Goal: Transaction & Acquisition: Purchase product/service

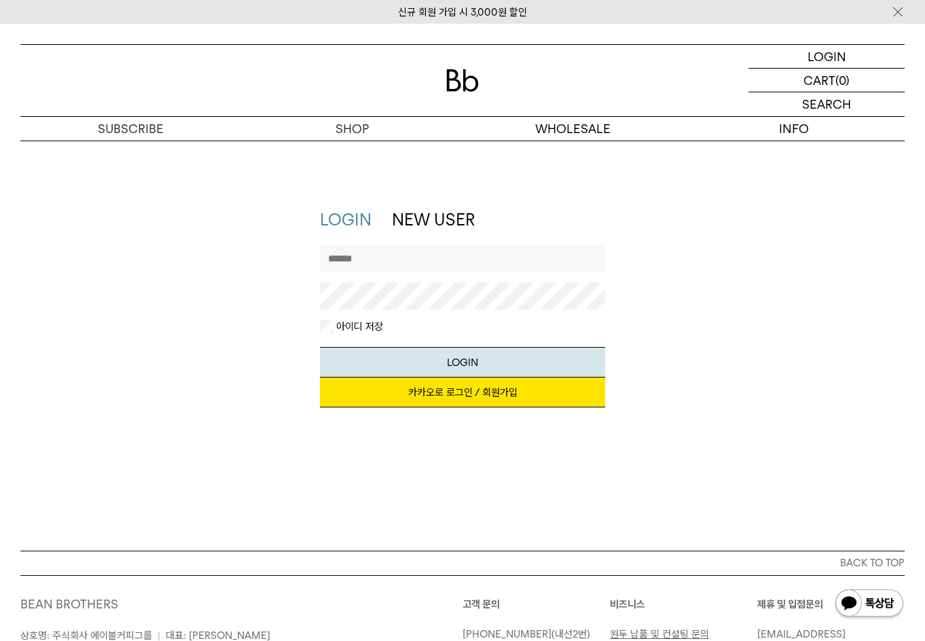
click at [385, 384] on link "카카오로 로그인 / 회원가입" at bounding box center [463, 392] width 286 height 30
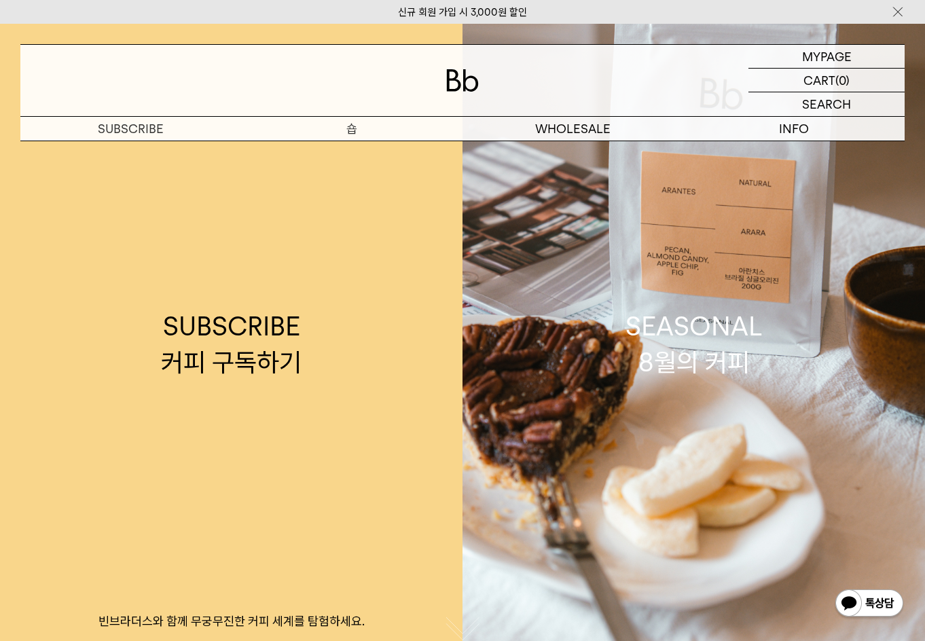
click at [348, 127] on p "숍" at bounding box center [352, 129] width 221 height 24
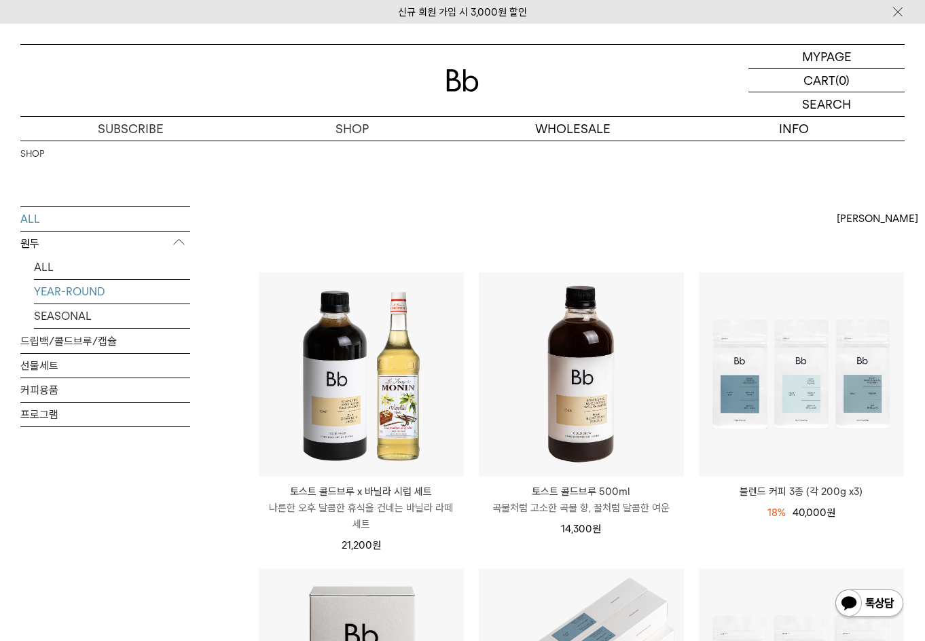
click at [74, 293] on link "YEAR-ROUND" at bounding box center [112, 292] width 156 height 24
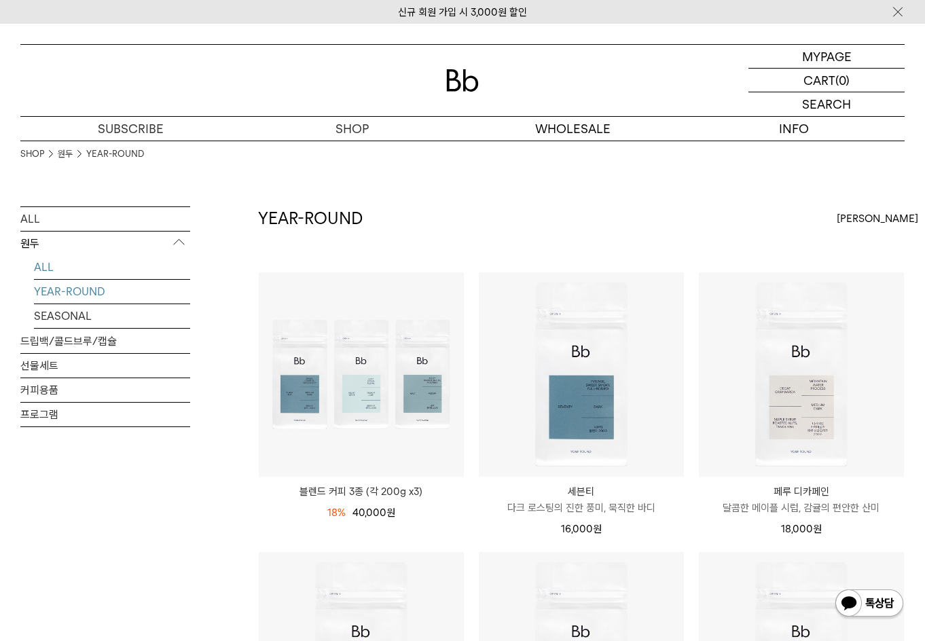
click at [48, 260] on link "ALL" at bounding box center [112, 267] width 156 height 24
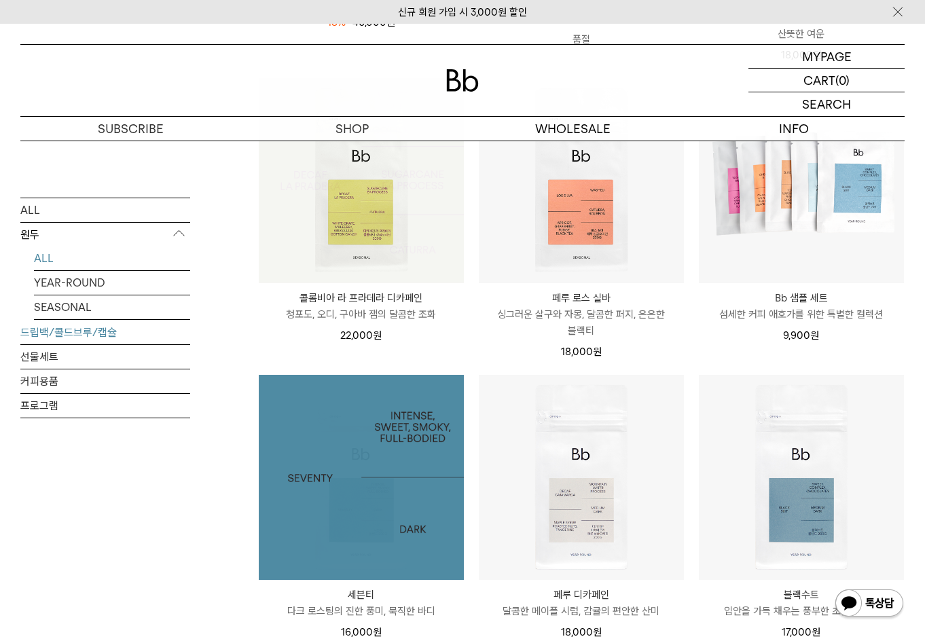
scroll to position [432, 0]
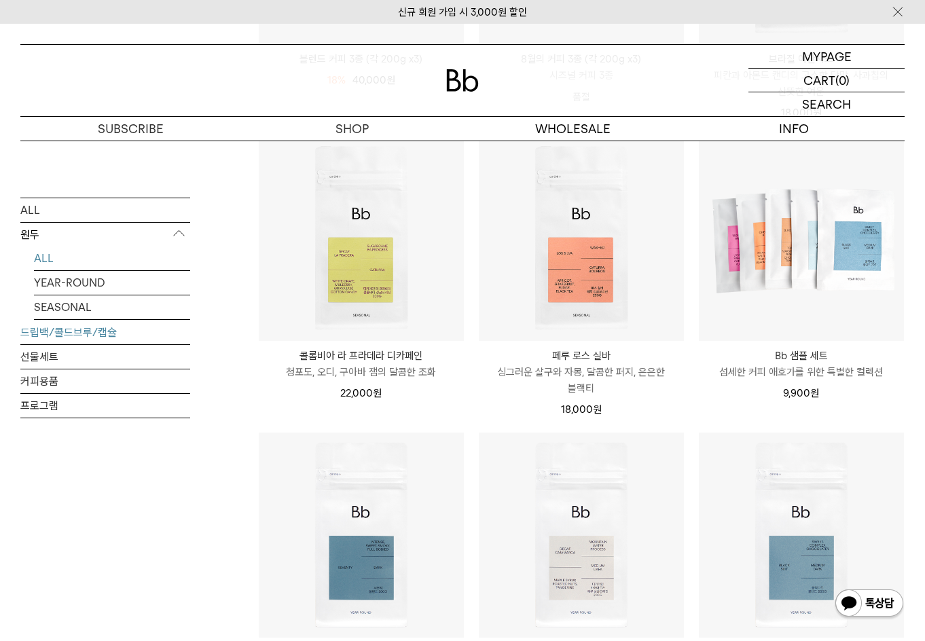
click at [90, 332] on link "드립백/콜드브루/캡슐" at bounding box center [105, 332] width 170 height 24
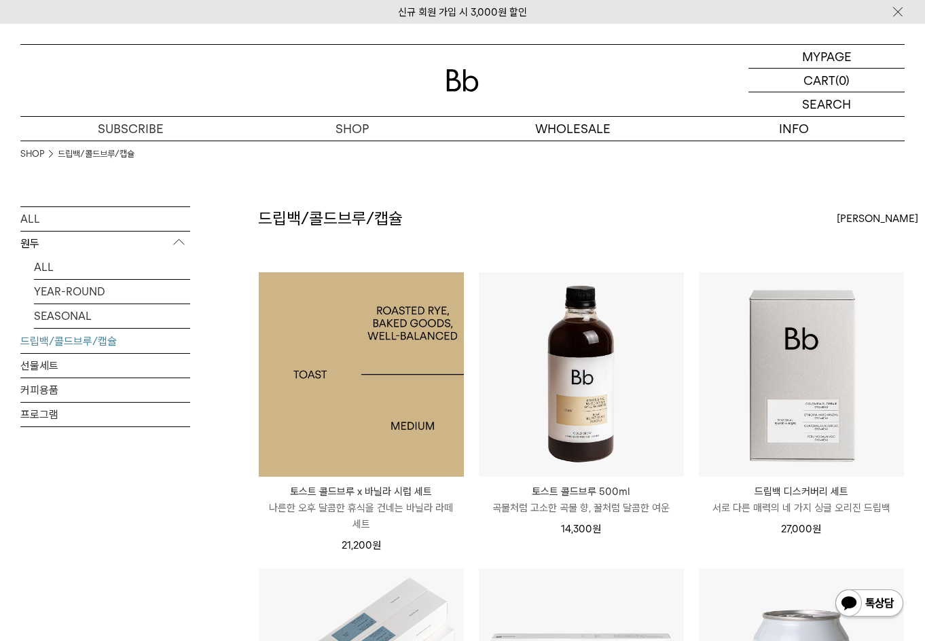
click at [323, 390] on img at bounding box center [361, 374] width 205 height 205
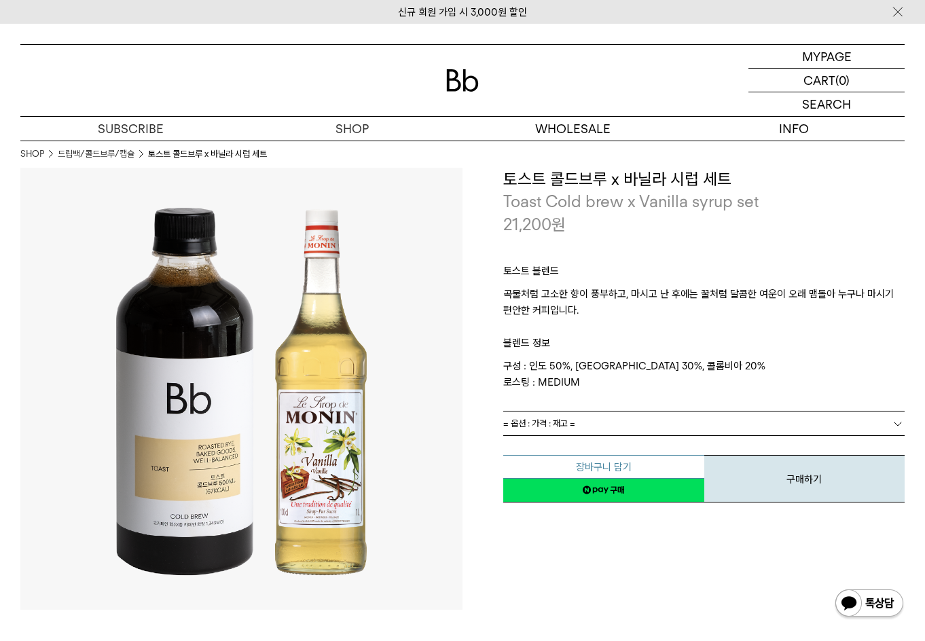
click at [623, 466] on button "장바구니 담기" at bounding box center [603, 467] width 201 height 24
click at [610, 421] on link "= 옵션 : 가격 : 재고 =" at bounding box center [703, 423] width 401 height 24
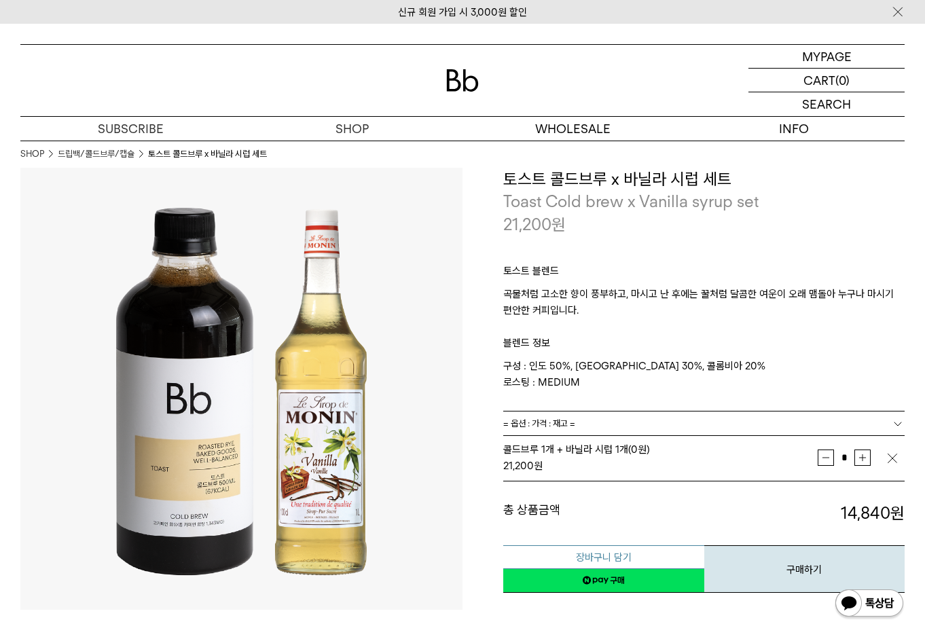
click at [604, 555] on button "장바구니 담기" at bounding box center [603, 557] width 201 height 24
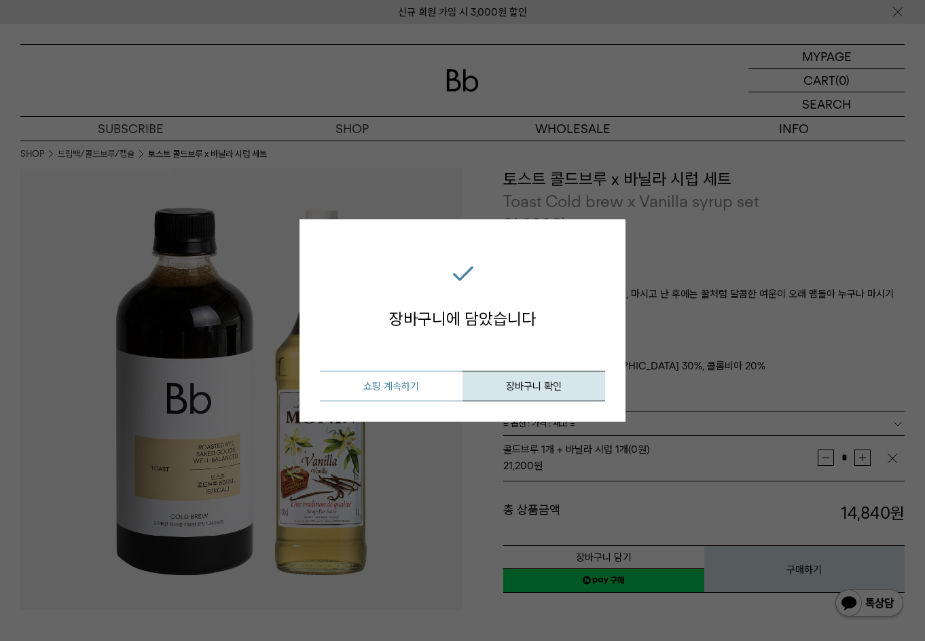
click at [426, 385] on button "쇼핑 계속하기" at bounding box center [391, 386] width 143 height 31
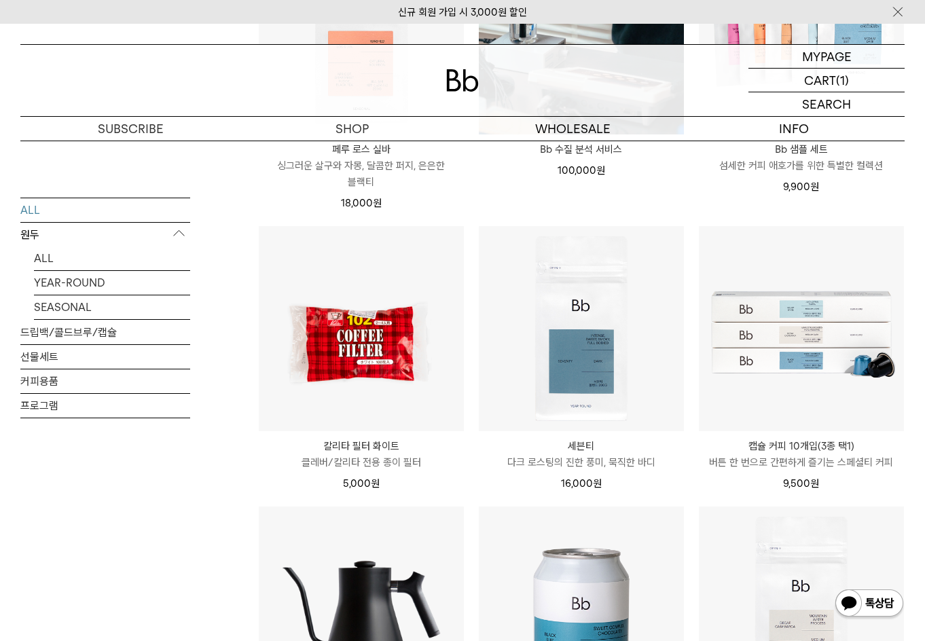
scroll to position [1561, 0]
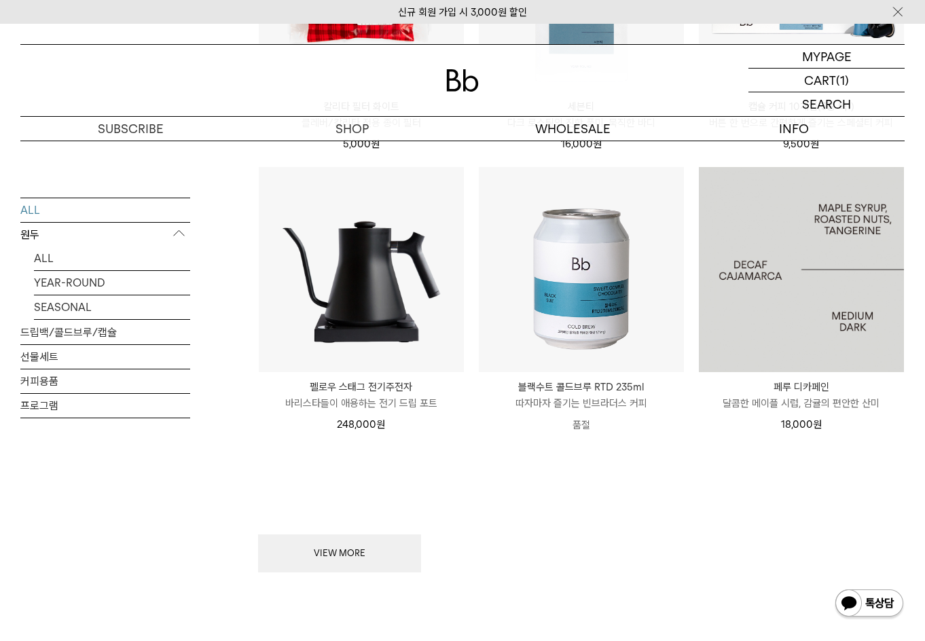
click at [817, 283] on img at bounding box center [801, 269] width 205 height 205
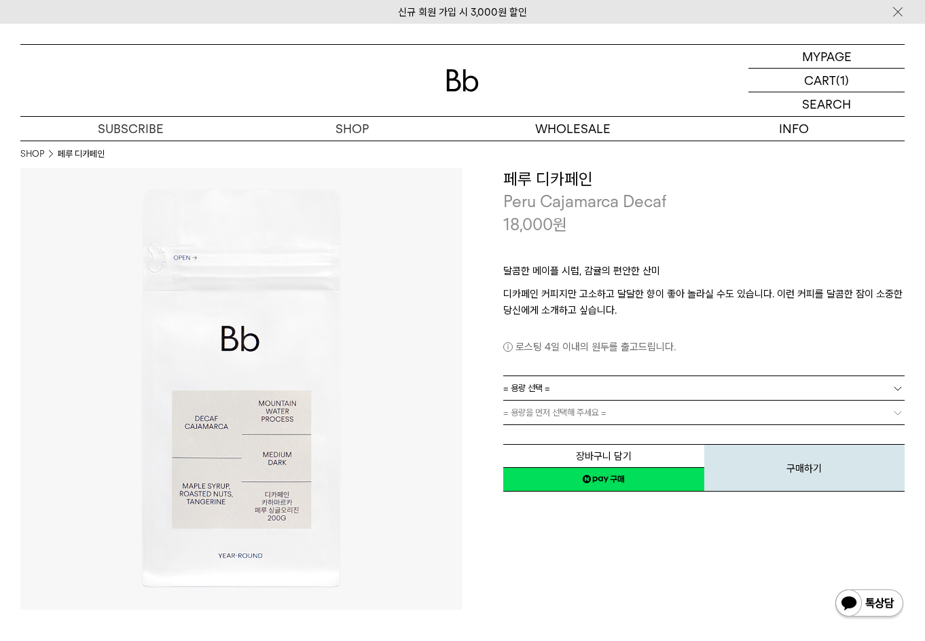
click at [625, 384] on link "= 용량 선택 =" at bounding box center [703, 388] width 401 height 24
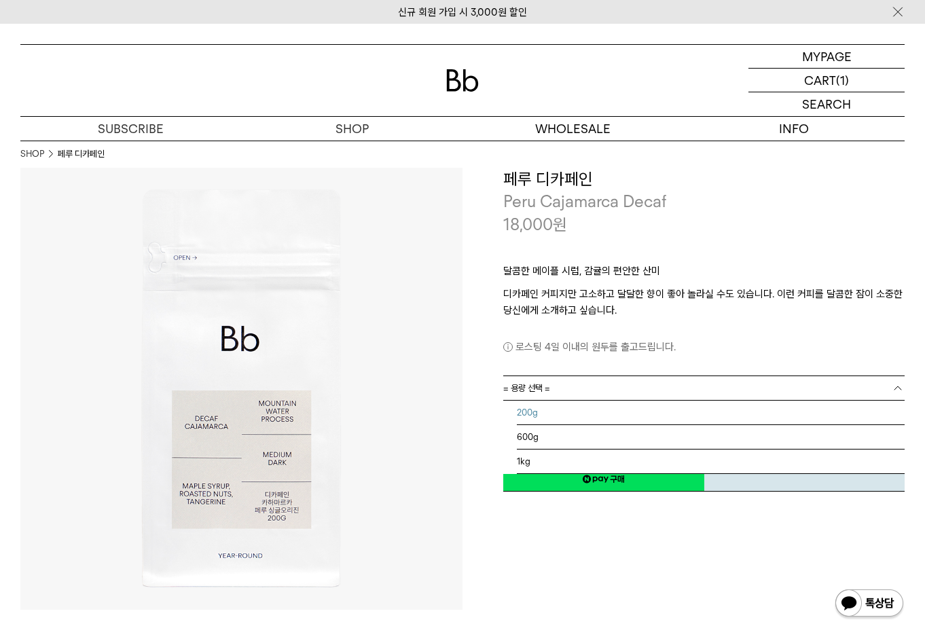
click at [609, 415] on li "200g" at bounding box center [711, 413] width 388 height 24
click at [616, 391] on link "200g" at bounding box center [703, 388] width 401 height 24
click at [600, 435] on li "600g" at bounding box center [711, 437] width 388 height 24
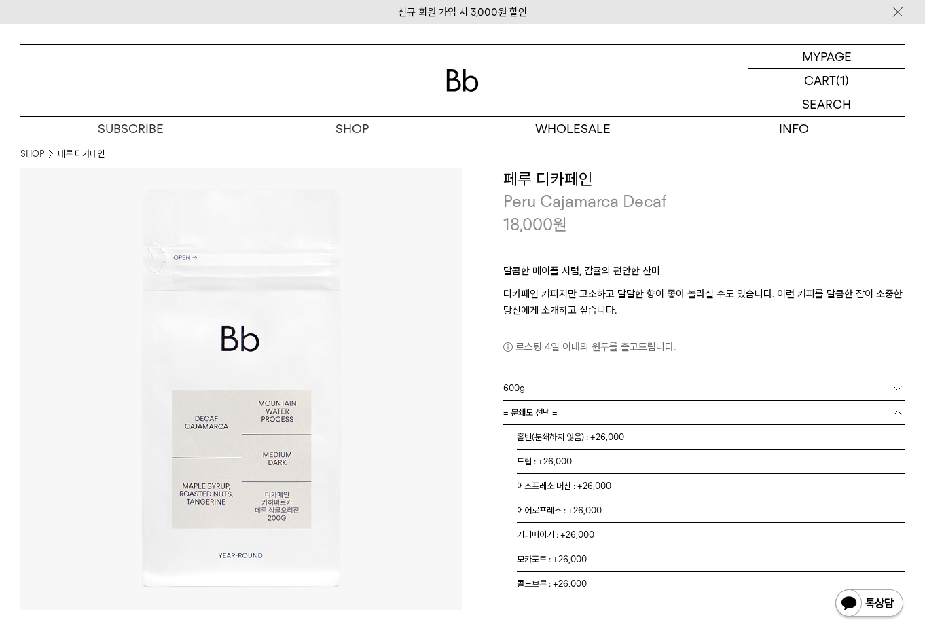
click at [603, 416] on link "= 분쇄도 선택 =" at bounding box center [703, 413] width 401 height 24
click at [619, 384] on link "600g" at bounding box center [703, 388] width 401 height 24
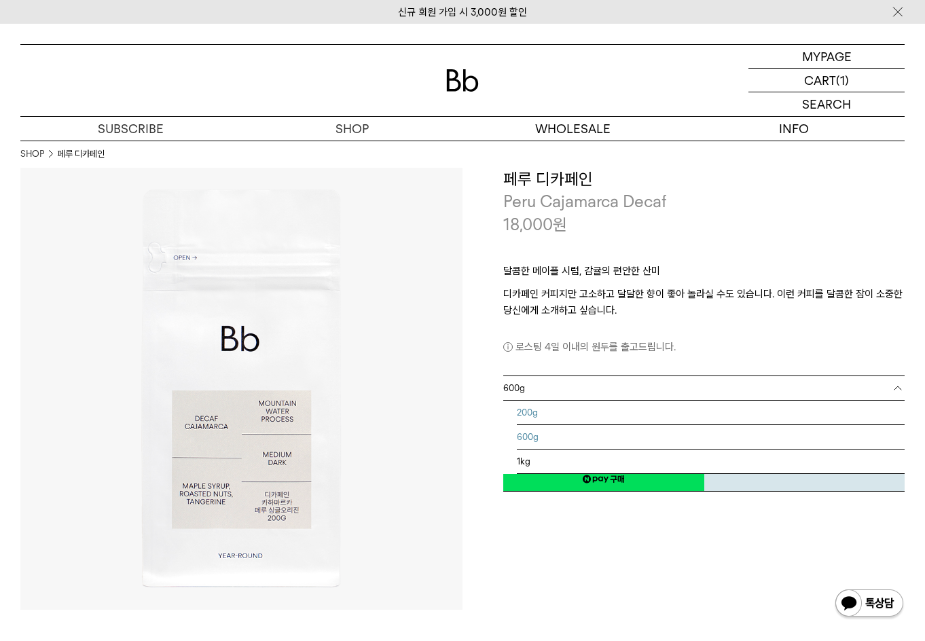
click at [607, 414] on li "200g" at bounding box center [711, 413] width 388 height 24
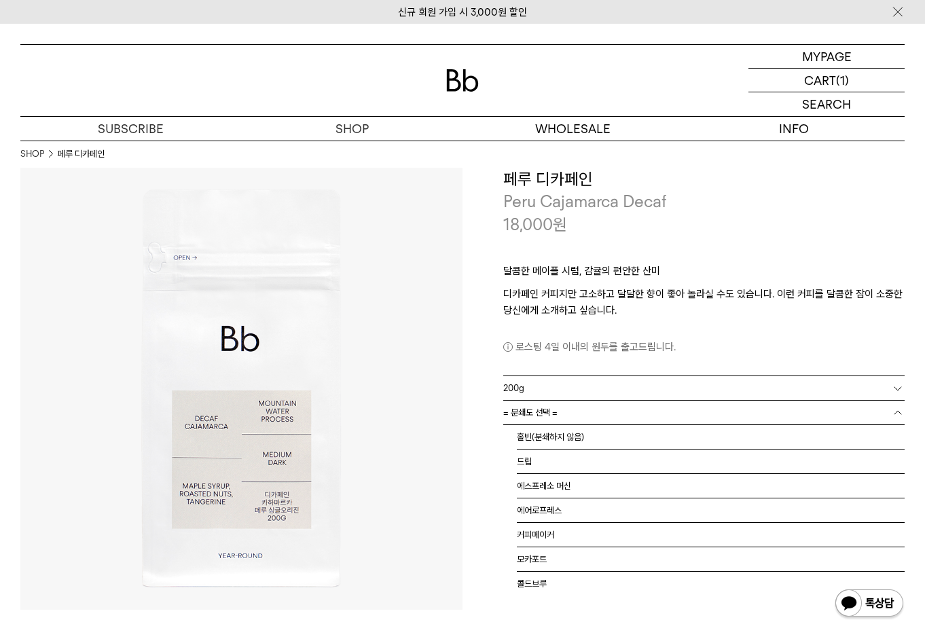
click at [606, 414] on link "= 분쇄도 선택 =" at bounding box center [703, 413] width 401 height 24
click at [605, 434] on li "홀빈(분쇄하지 않음)" at bounding box center [711, 437] width 388 height 24
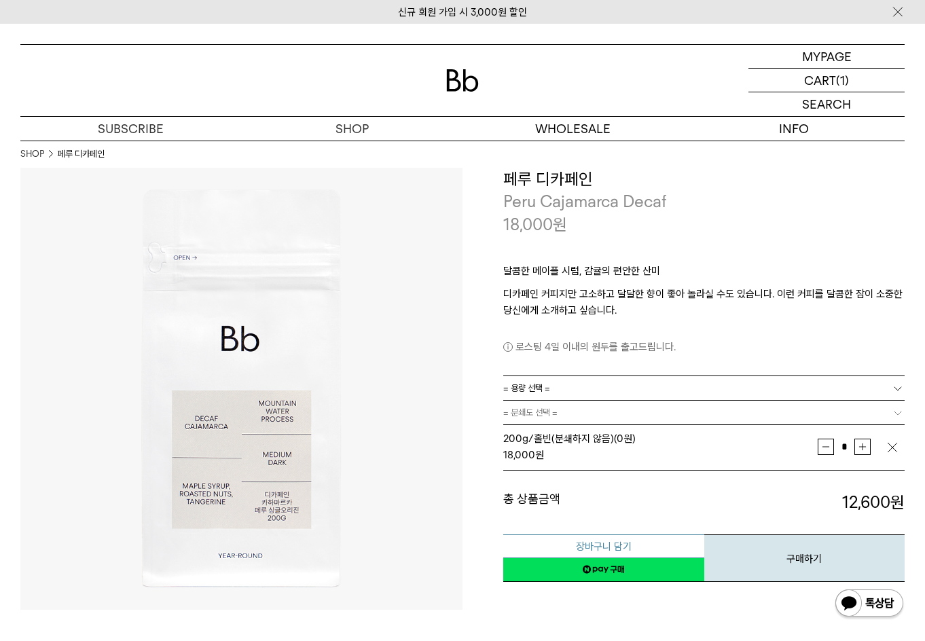
click at [594, 549] on button "장바구니 담기" at bounding box center [603, 546] width 201 height 24
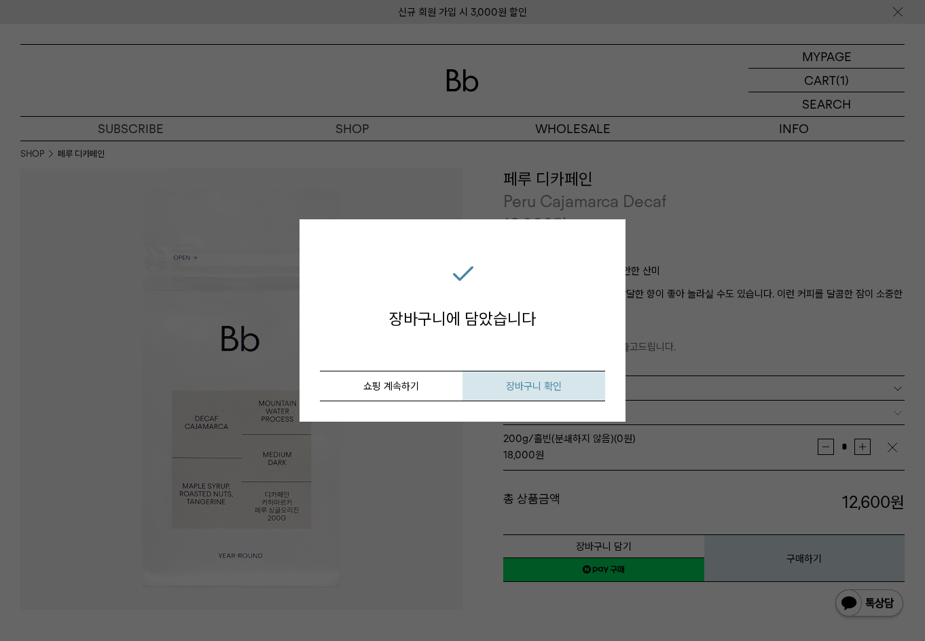
click at [519, 380] on span "장바구니 확인" at bounding box center [534, 386] width 56 height 12
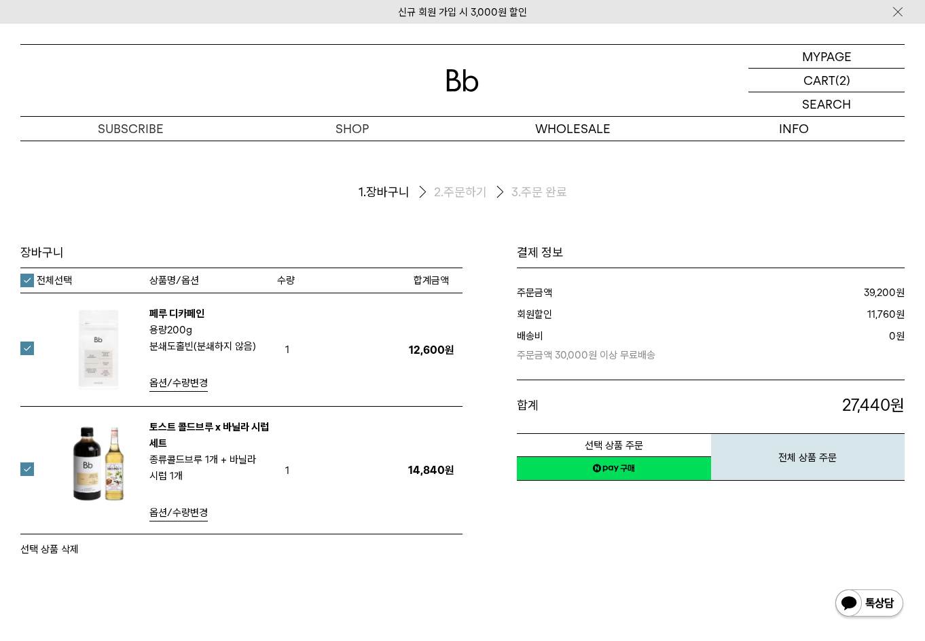
click at [468, 82] on img at bounding box center [462, 80] width 33 height 22
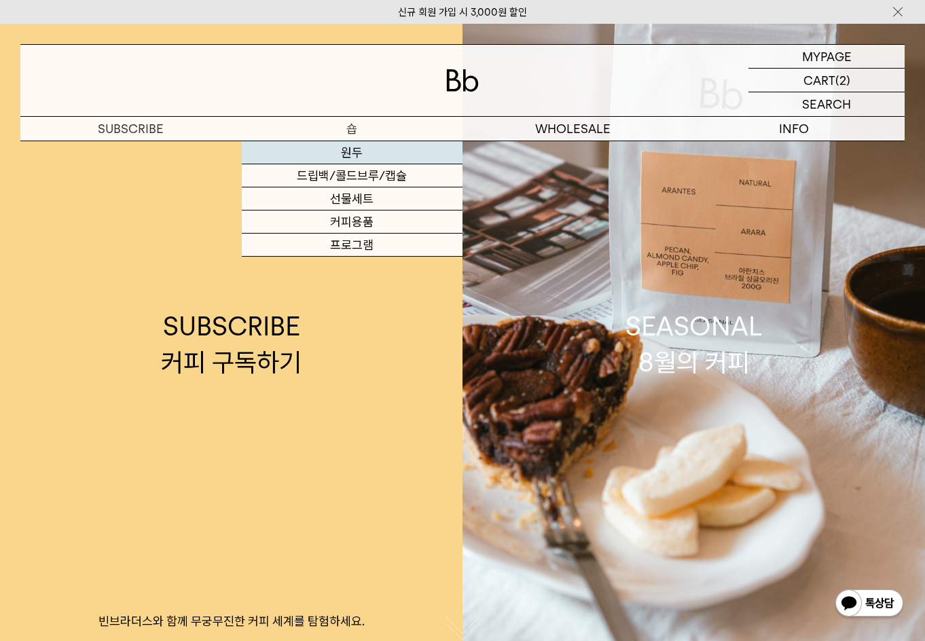
click at [351, 150] on link "원두" at bounding box center [352, 152] width 221 height 23
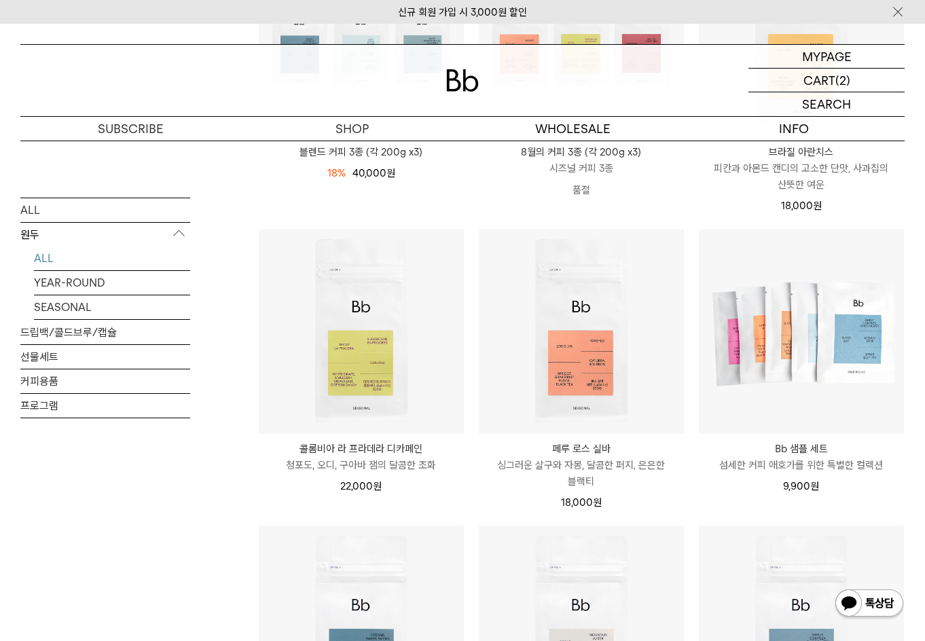
scroll to position [747, 0]
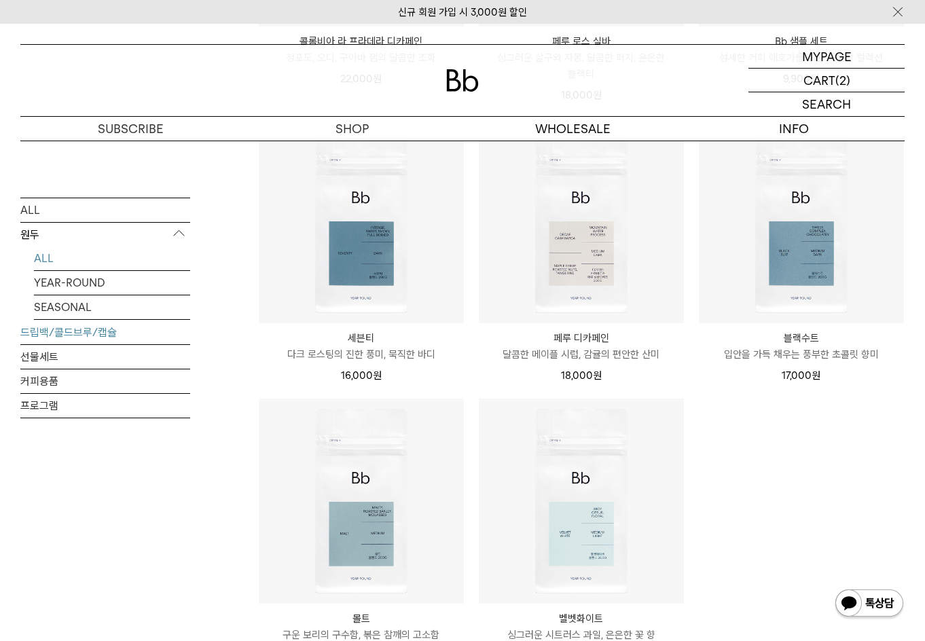
click at [86, 324] on link "드립백/콜드브루/캡슐" at bounding box center [105, 332] width 170 height 24
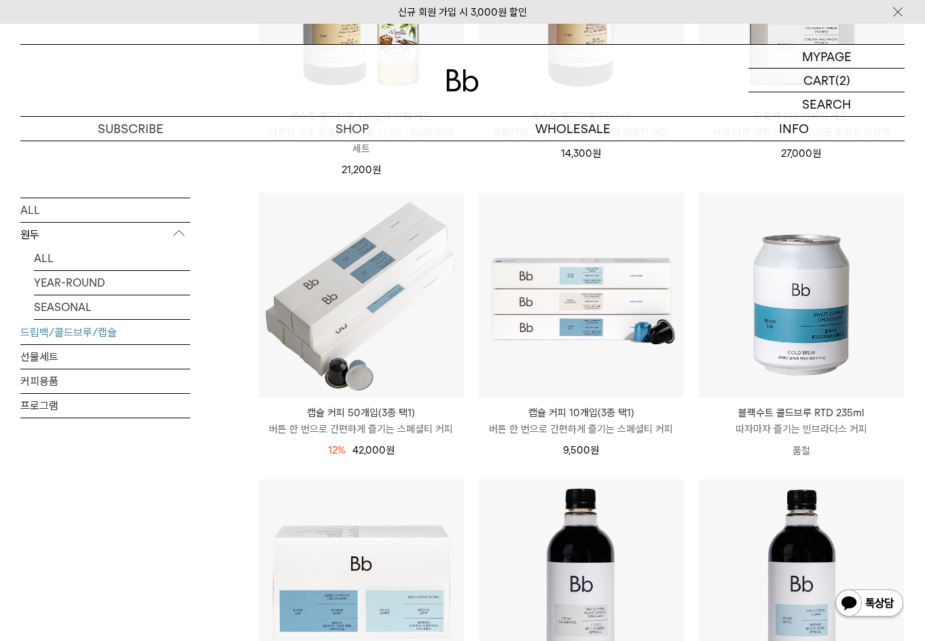
scroll to position [68, 0]
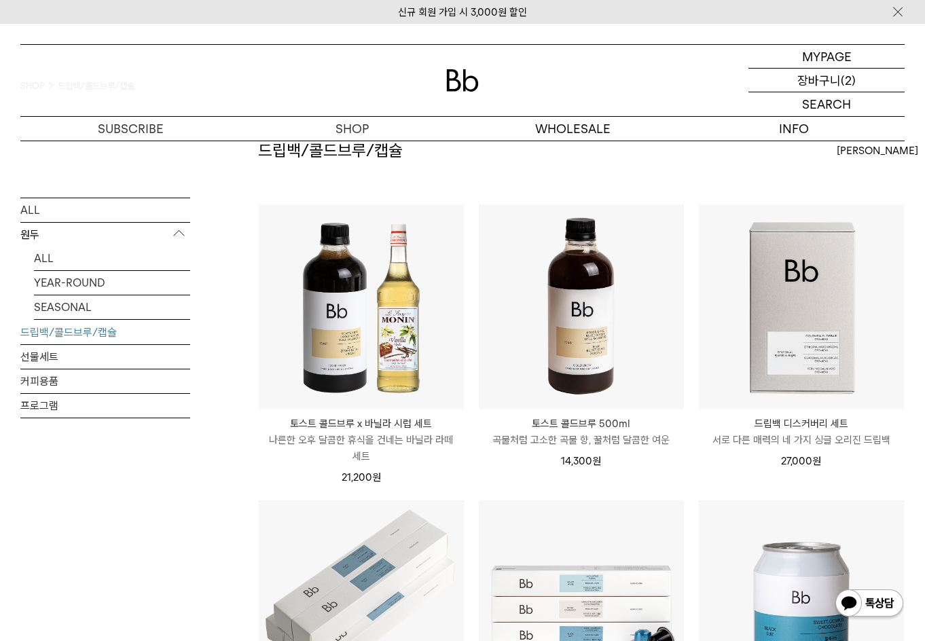
click at [844, 79] on p "(2)" at bounding box center [847, 80] width 15 height 23
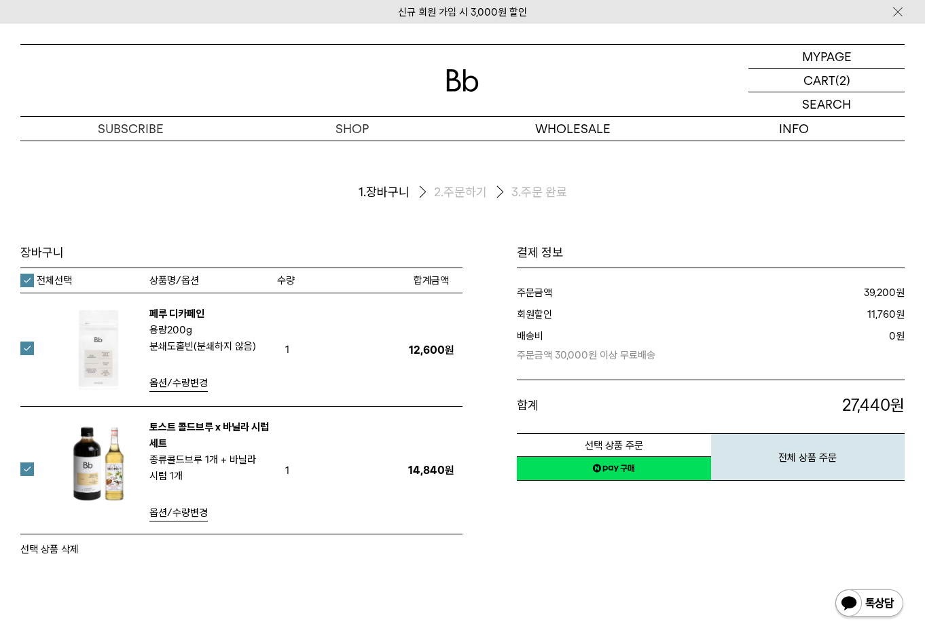
click at [179, 517] on span "옵션/수량변경" at bounding box center [178, 512] width 58 height 12
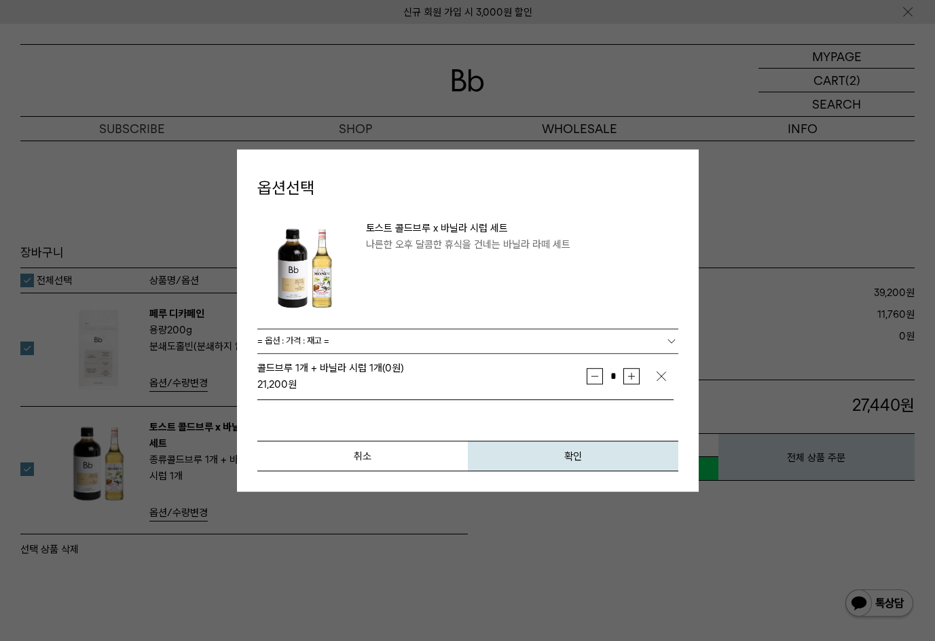
click at [629, 375] on button "증가" at bounding box center [631, 376] width 16 height 16
type input "*"
click at [595, 466] on button "확인" at bounding box center [573, 456] width 210 height 31
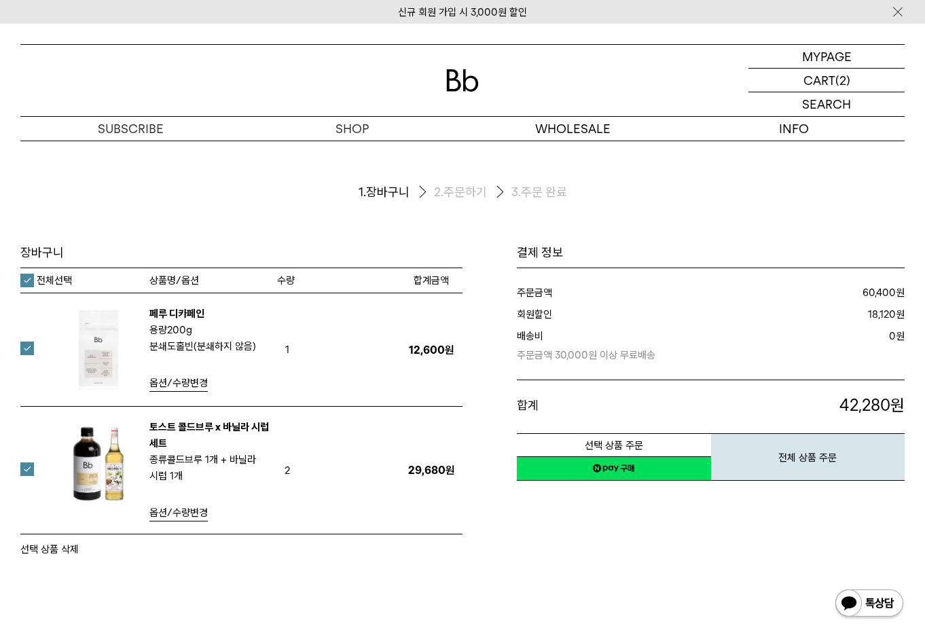
click at [528, 572] on div "장바구니 1. 장바구니 2. 주문하기 3. 주문 완료 [GEOGRAPHIC_DATA]" at bounding box center [462, 417] width 925 height 553
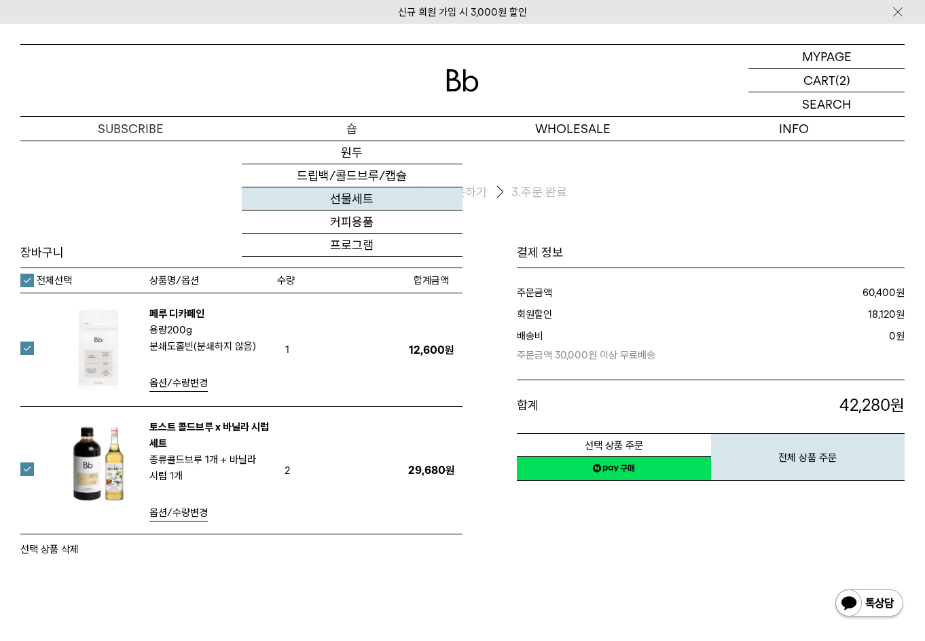
click at [354, 196] on link "선물세트" at bounding box center [352, 198] width 221 height 23
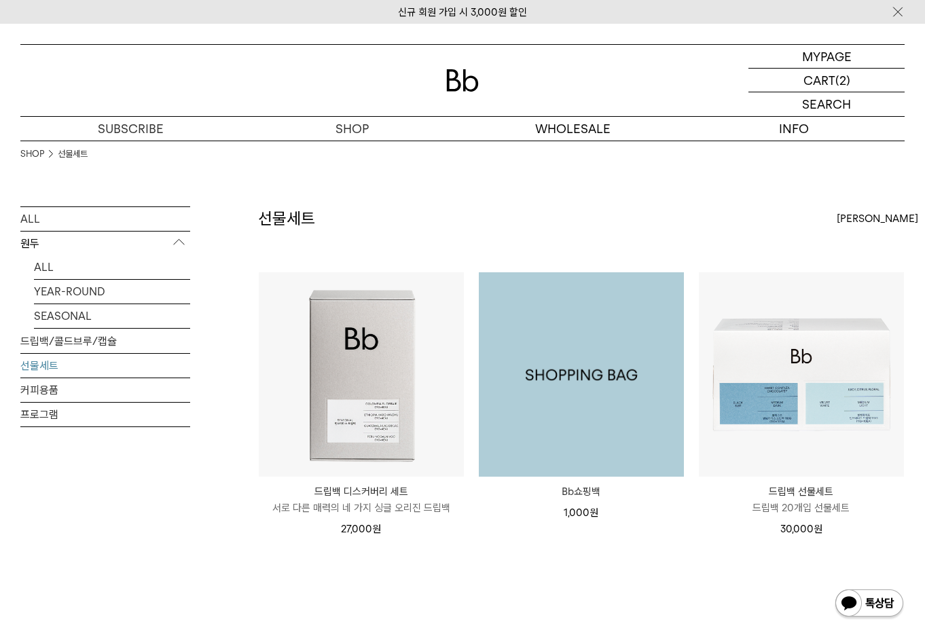
click at [606, 378] on img at bounding box center [581, 374] width 205 height 205
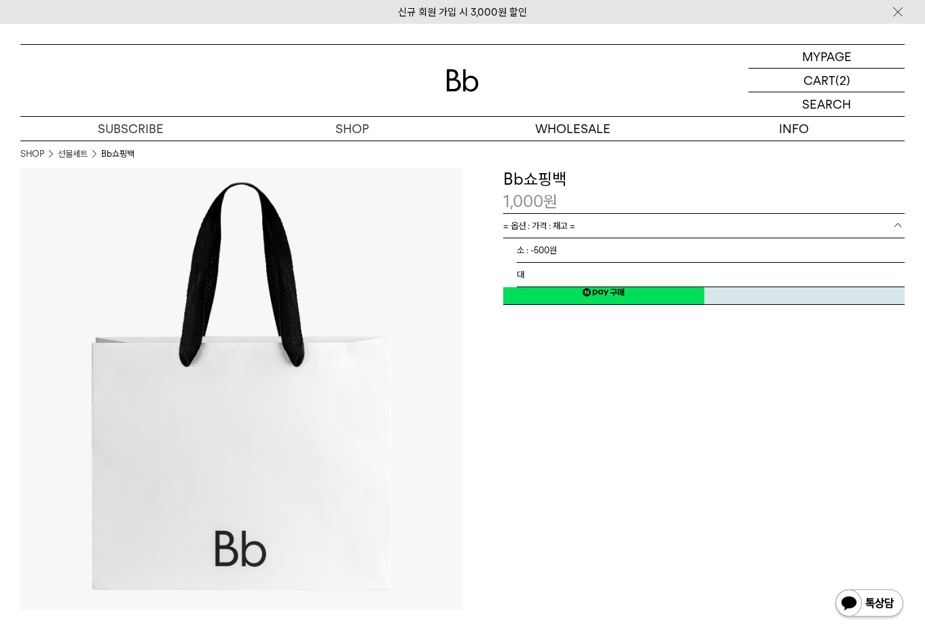
click at [651, 219] on link "= 옵션 : 가격 : 재고 =" at bounding box center [703, 226] width 401 height 24
drag, startPoint x: 552, startPoint y: 432, endPoint x: 589, endPoint y: 432, distance: 37.3
click at [553, 432] on div "**********" at bounding box center [683, 389] width 442 height 442
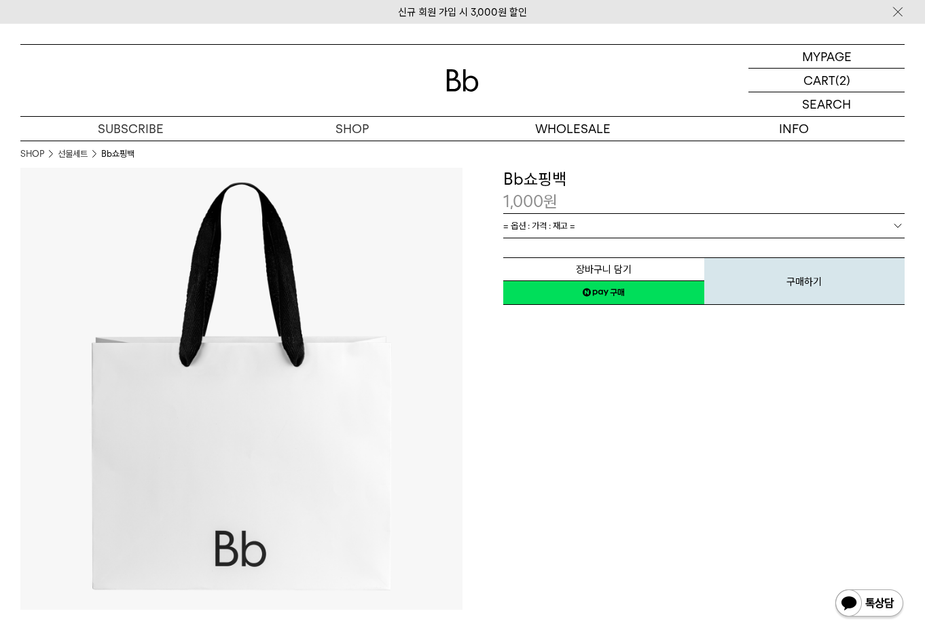
click at [635, 232] on link "= 옵션 : 가격 : 재고 =" at bounding box center [703, 226] width 401 height 24
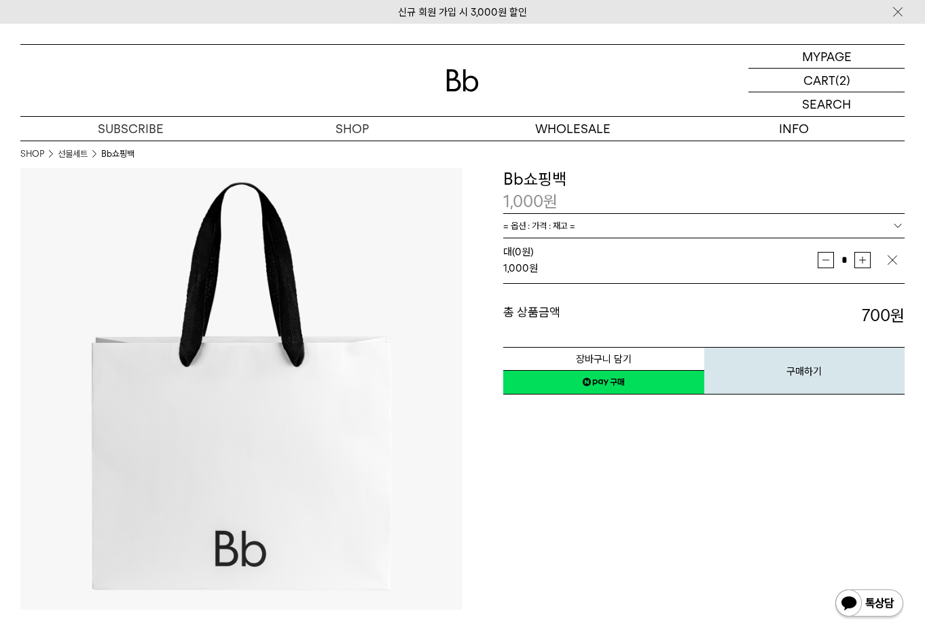
click at [862, 263] on button "증가" at bounding box center [862, 260] width 16 height 16
type input "*"
click at [627, 356] on button "장바구니 담기" at bounding box center [603, 359] width 201 height 24
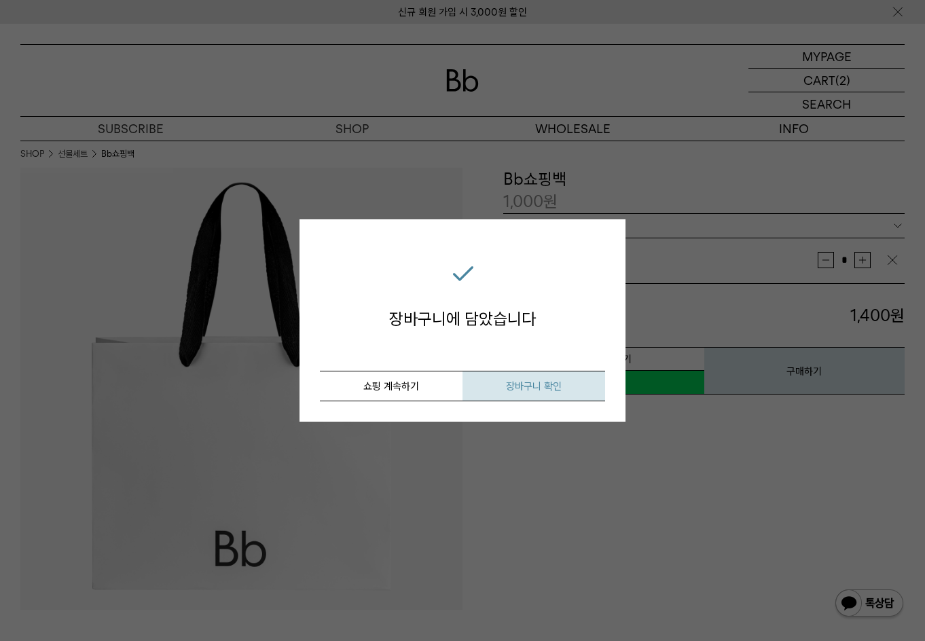
click at [515, 380] on button "장바구니 확인" at bounding box center [533, 386] width 143 height 31
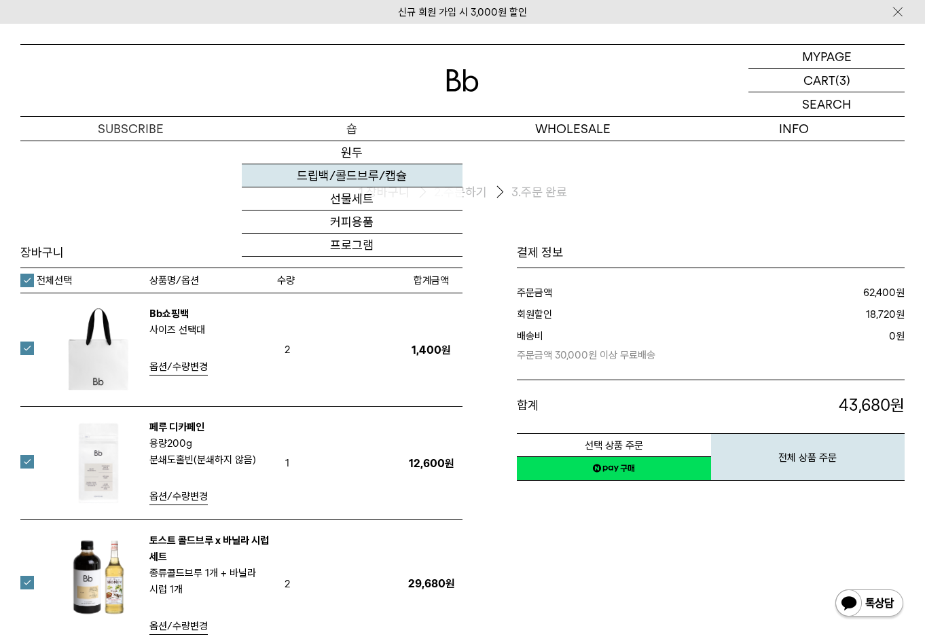
click at [350, 179] on link "드립백/콜드브루/캡슐" at bounding box center [352, 175] width 221 height 23
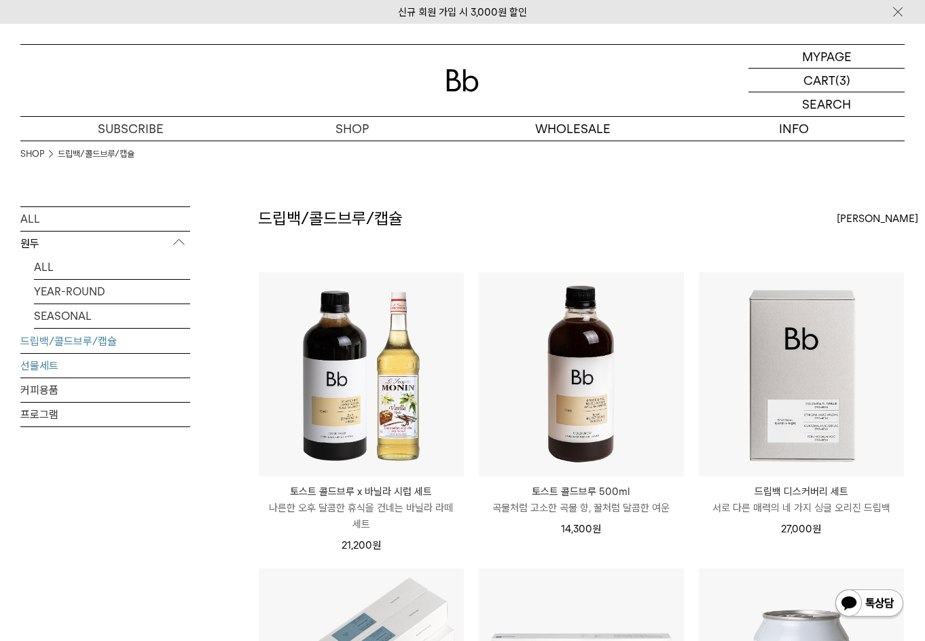
click at [83, 377] on link "선물세트" at bounding box center [105, 366] width 170 height 24
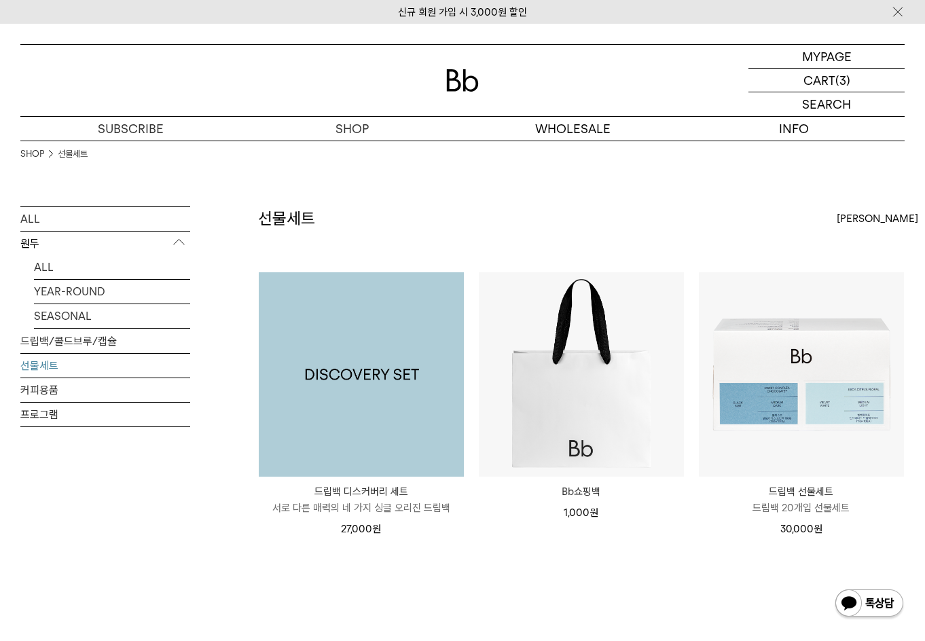
click at [348, 428] on img at bounding box center [361, 374] width 205 height 205
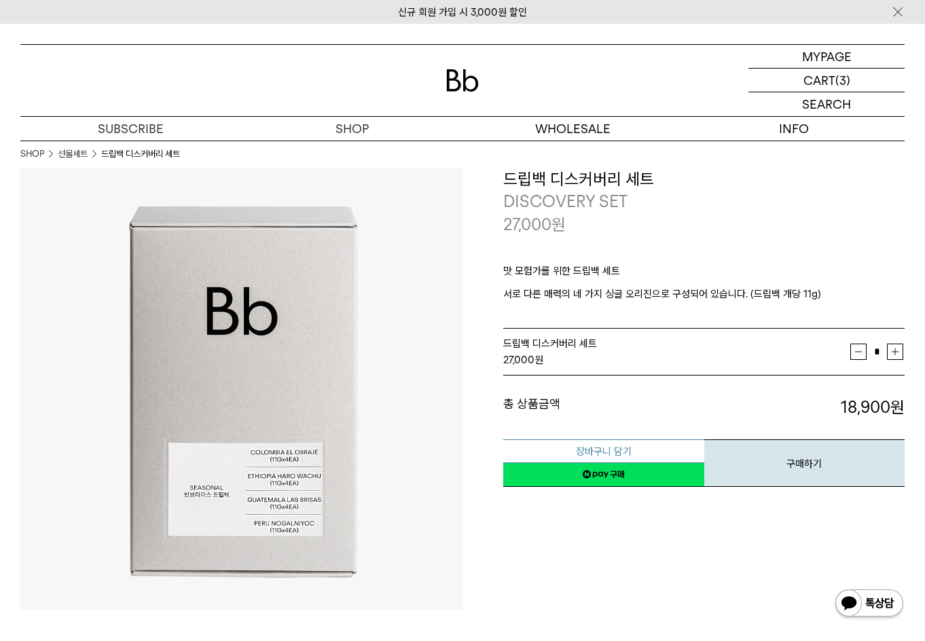
click at [666, 449] on button "장바구니 담기" at bounding box center [603, 451] width 201 height 24
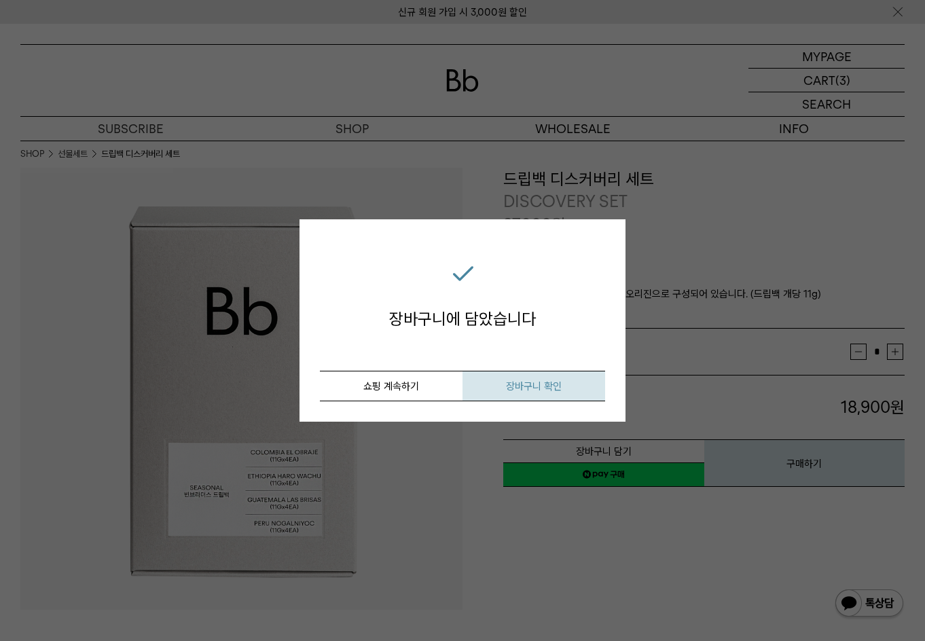
click at [538, 392] on span "장바구니 확인" at bounding box center [534, 386] width 56 height 12
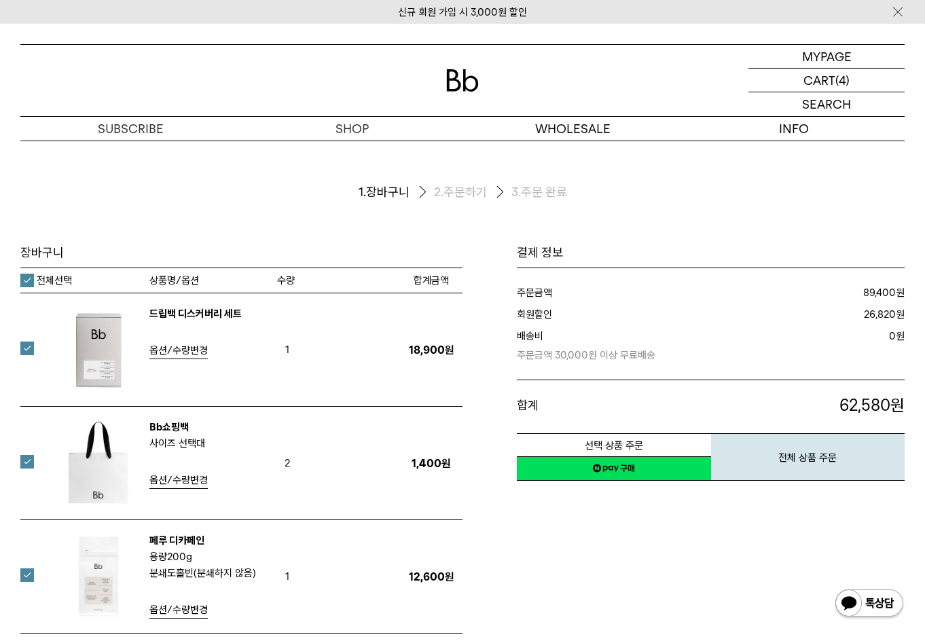
scroll to position [136, 0]
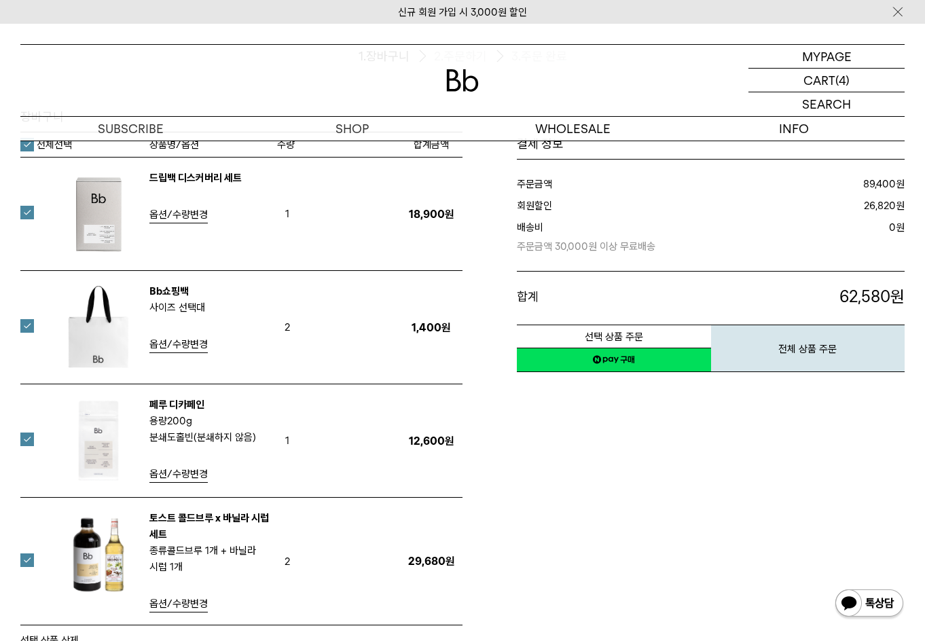
click at [195, 476] on span "옵션/수량변경" at bounding box center [178, 474] width 58 height 12
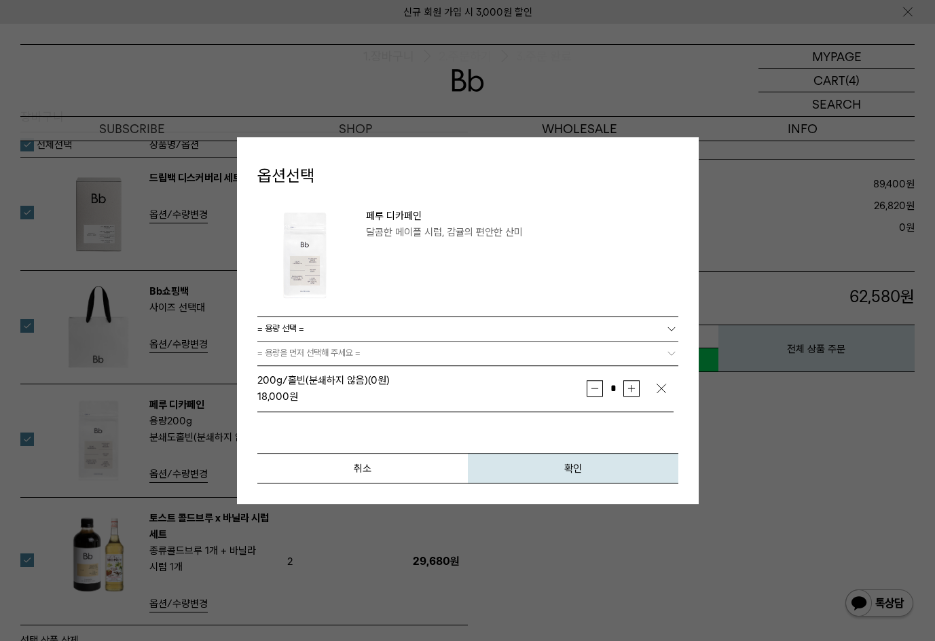
click at [631, 389] on button "증가" at bounding box center [631, 388] width 16 height 16
type input "*"
click at [602, 468] on button "확인" at bounding box center [573, 468] width 210 height 31
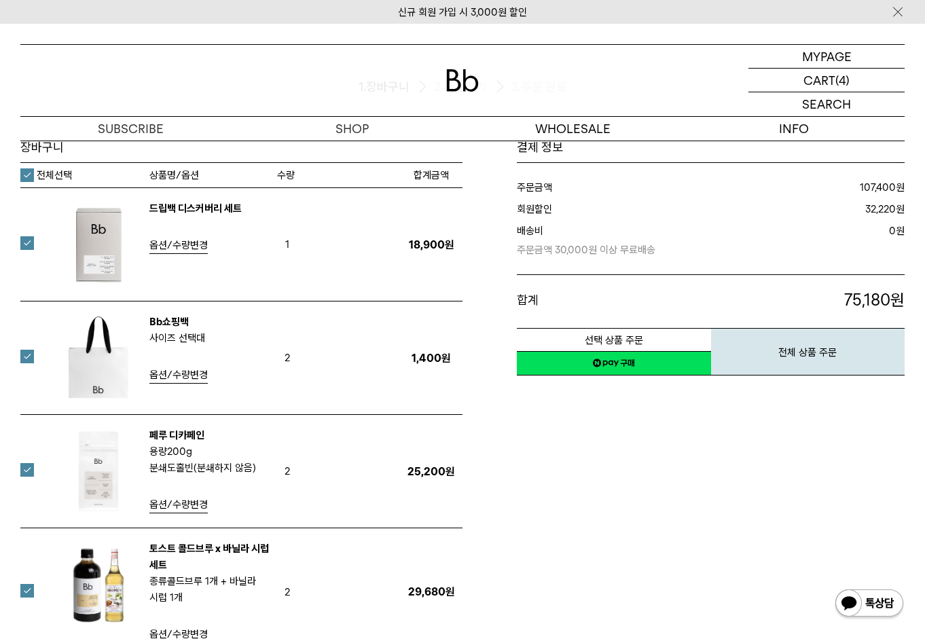
scroll to position [136, 0]
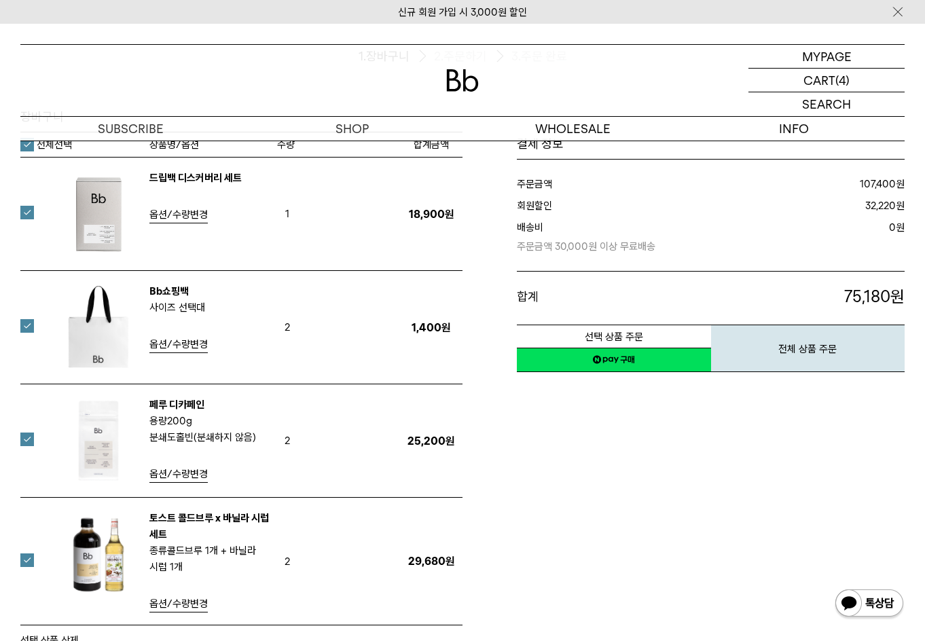
click at [198, 475] on span "옵션/수량변경" at bounding box center [178, 474] width 58 height 12
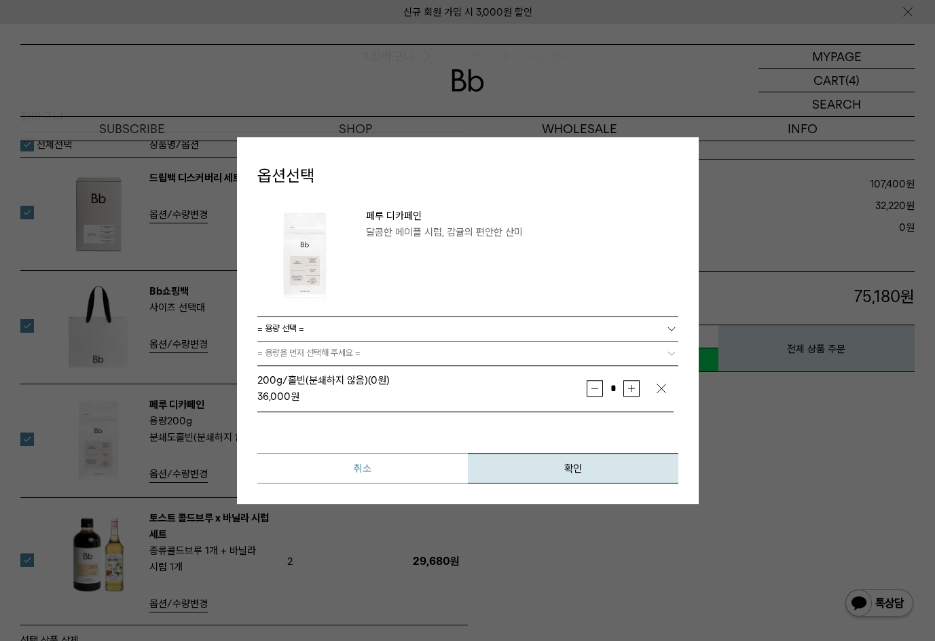
click at [312, 476] on button "취소" at bounding box center [362, 468] width 210 height 31
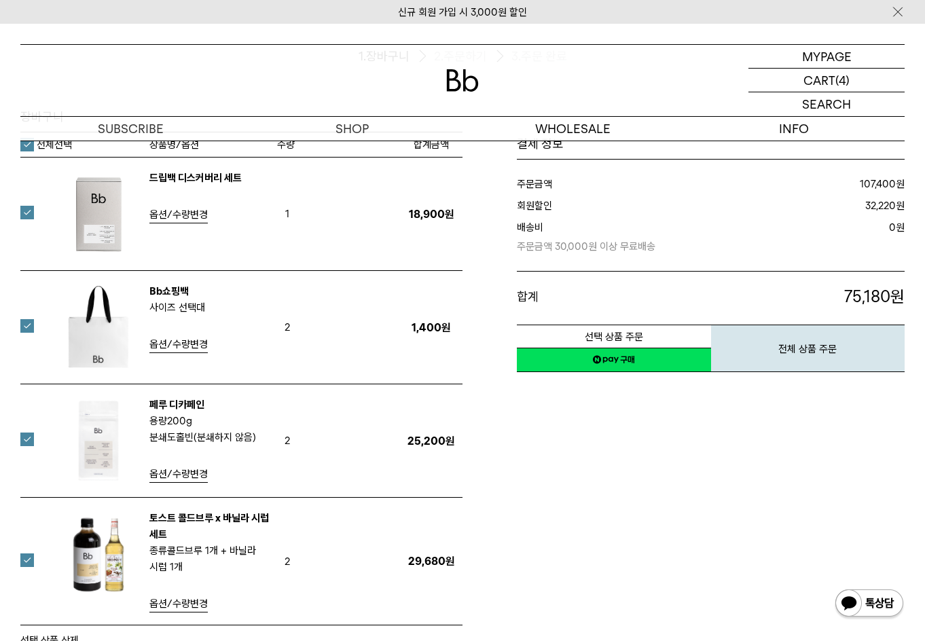
click at [187, 346] on span "옵션/수량변경" at bounding box center [178, 344] width 58 height 12
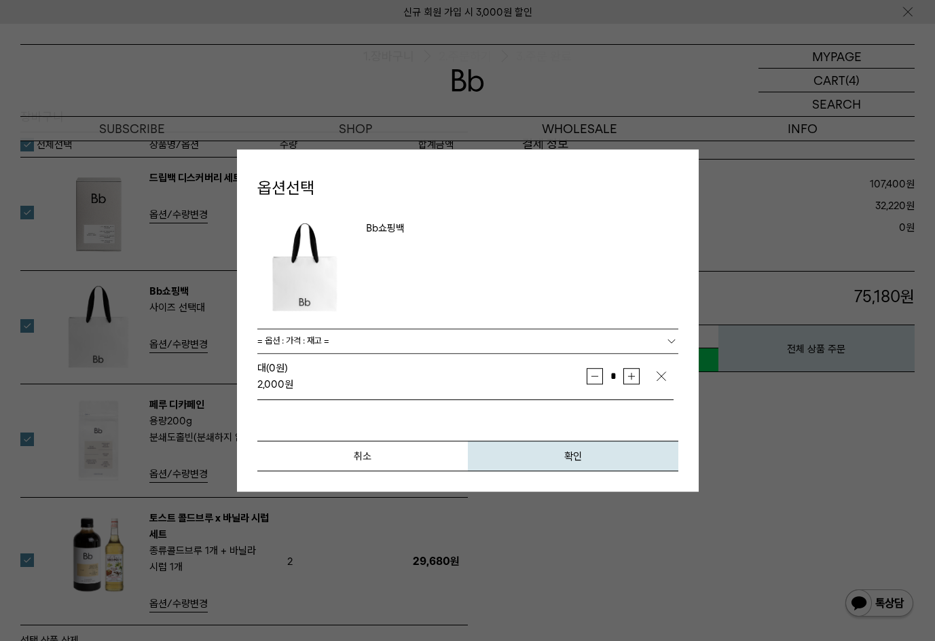
click at [369, 456] on span "취소" at bounding box center [363, 456] width 18 height 12
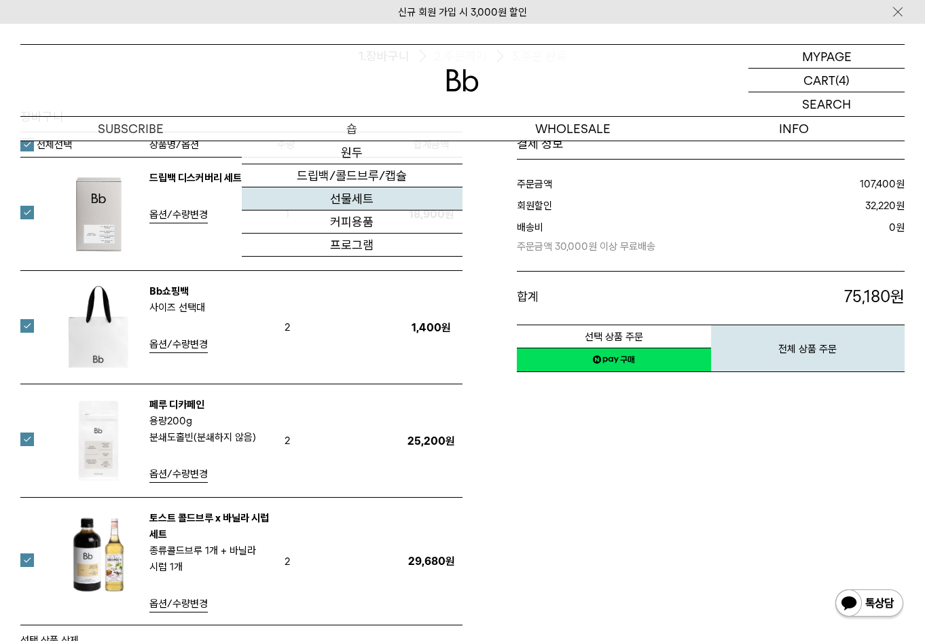
click at [350, 195] on link "선물세트" at bounding box center [352, 198] width 221 height 23
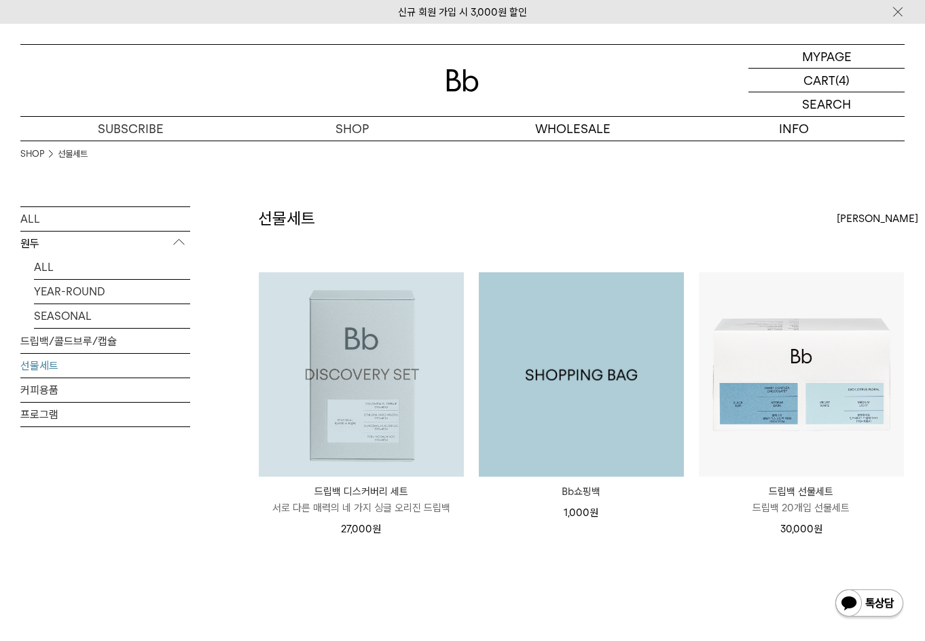
click at [560, 433] on img at bounding box center [581, 374] width 205 height 205
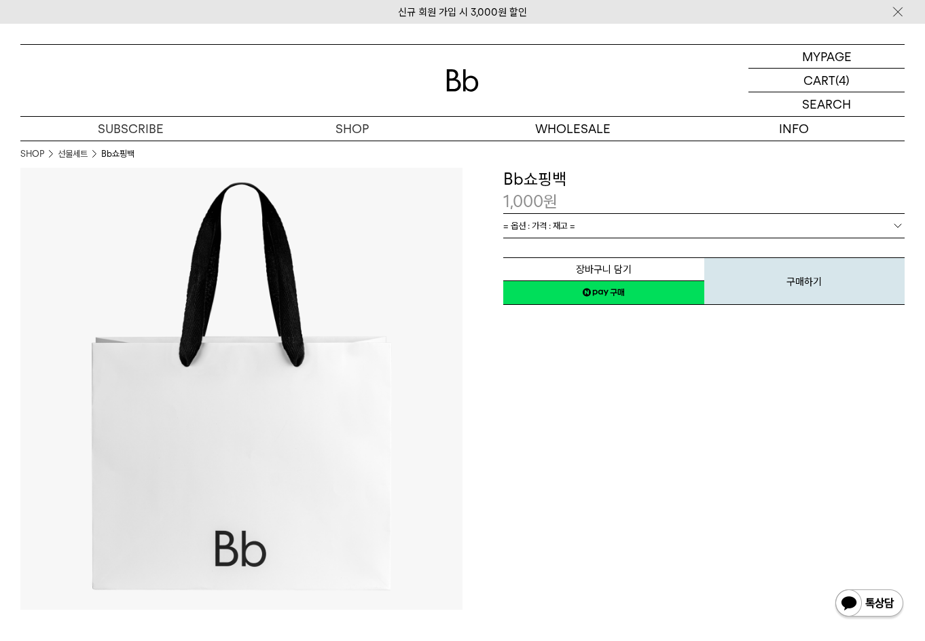
click at [637, 211] on div "1,000 원" at bounding box center [703, 201] width 401 height 23
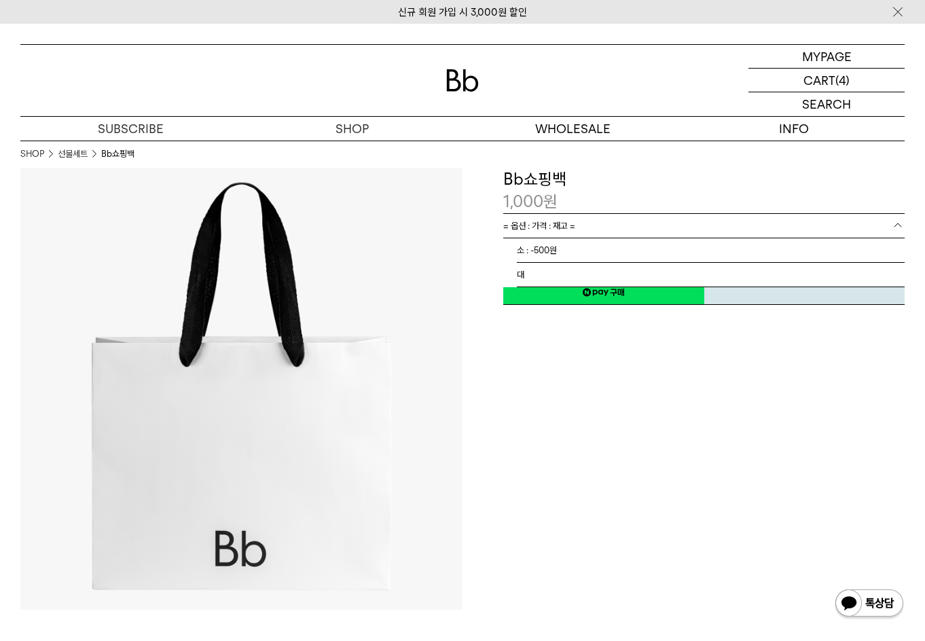
click at [637, 222] on link "= 옵션 : 가격 : 재고 =" at bounding box center [703, 226] width 401 height 24
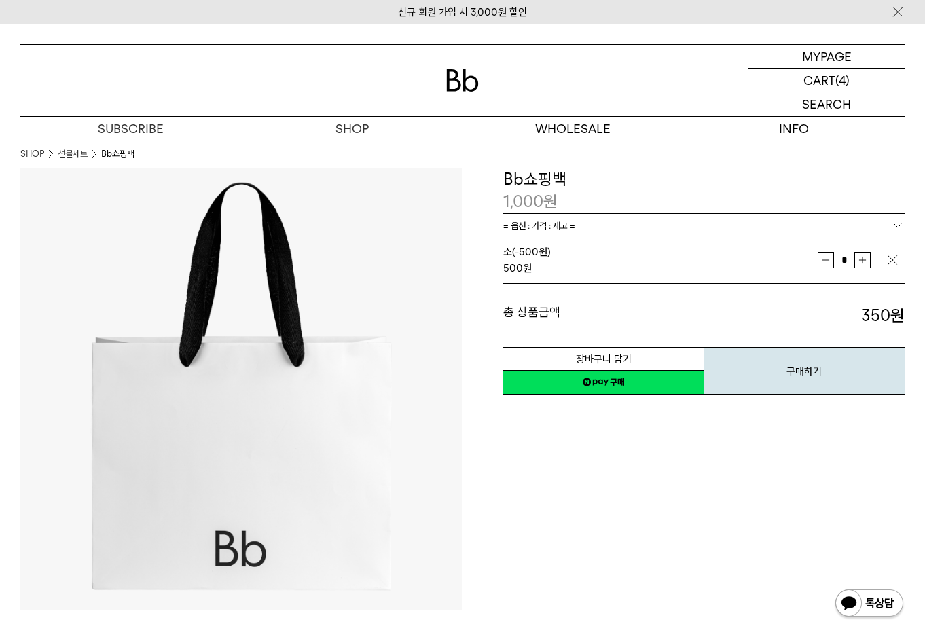
click at [864, 257] on button "증가" at bounding box center [862, 260] width 16 height 16
type input "*"
click at [627, 357] on button "장바구니 담기" at bounding box center [603, 359] width 201 height 24
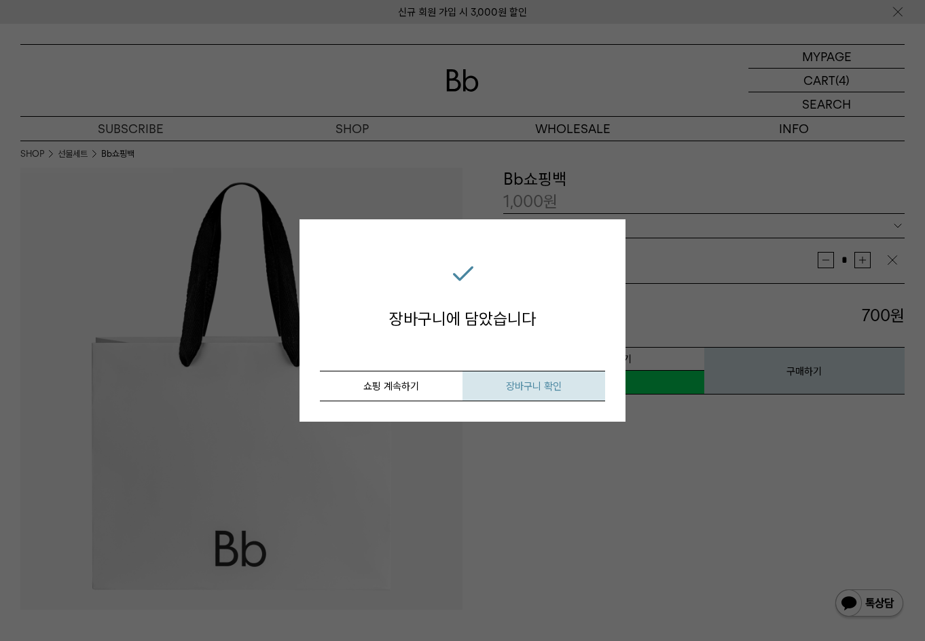
click at [534, 394] on button "장바구니 확인" at bounding box center [533, 386] width 143 height 31
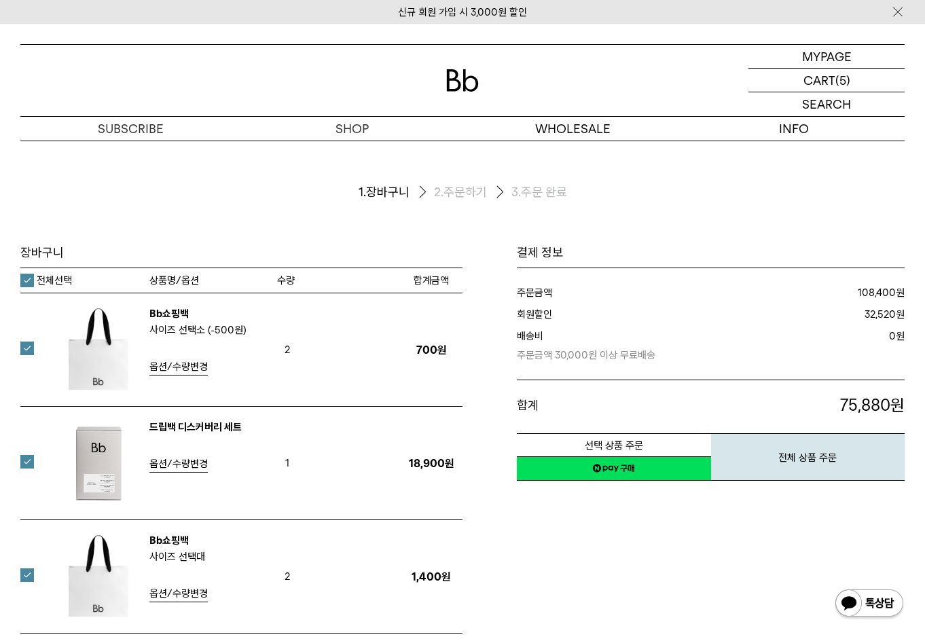
click at [25, 280] on label "전체선택" at bounding box center [46, 281] width 52 height 14
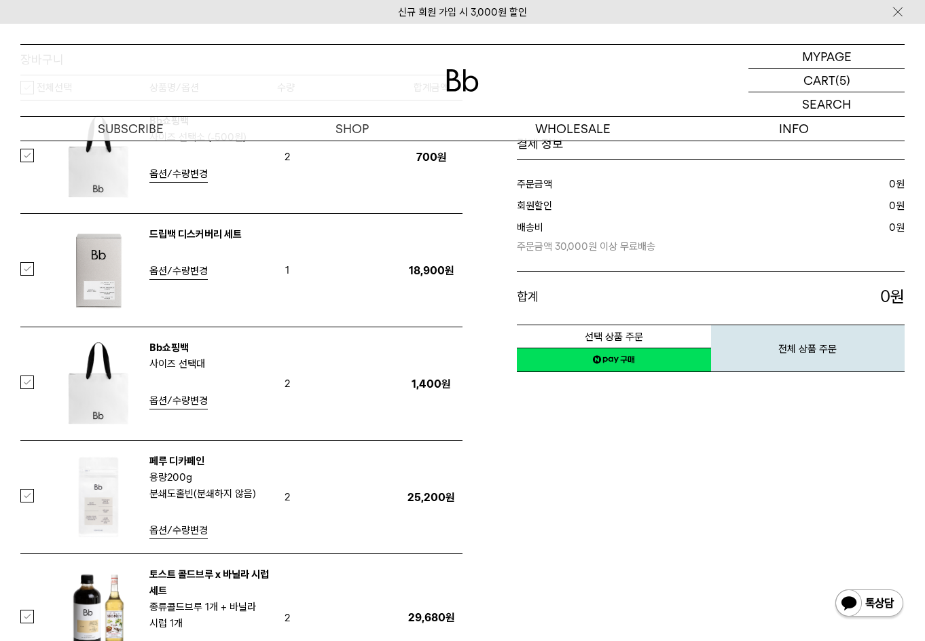
scroll to position [204, 0]
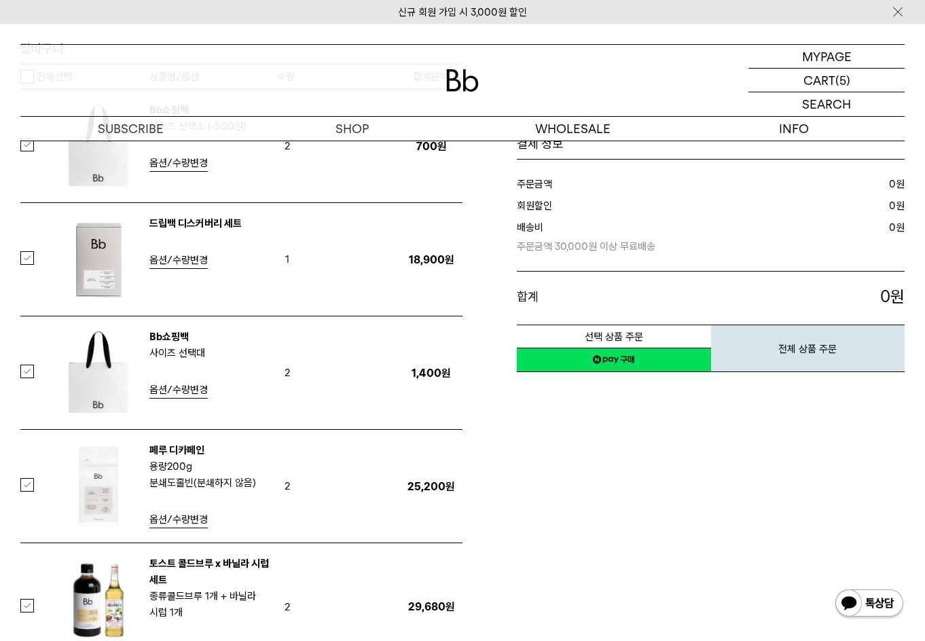
click at [23, 372] on label at bounding box center [35, 372] width 30 height 14
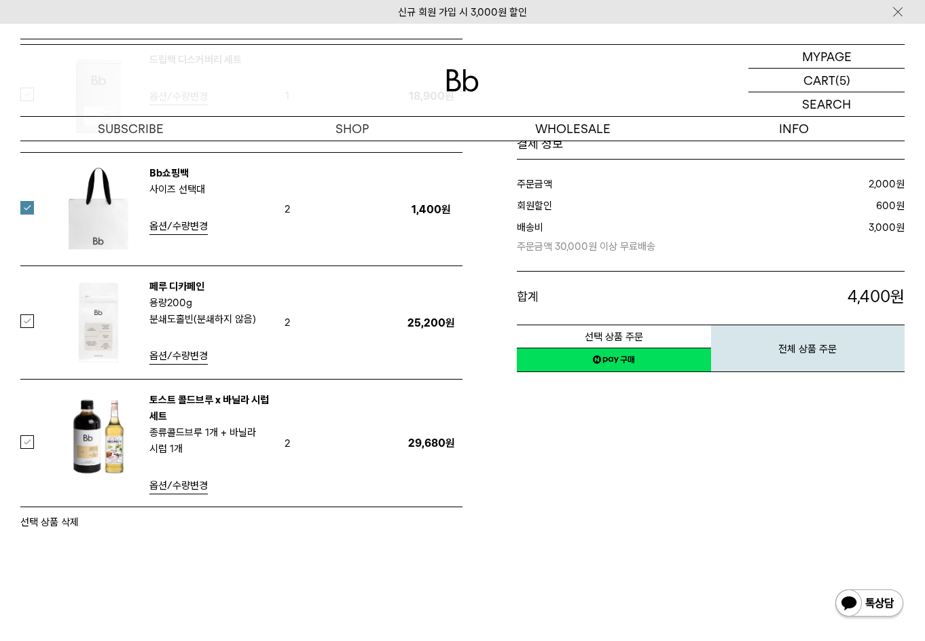
scroll to position [475, 0]
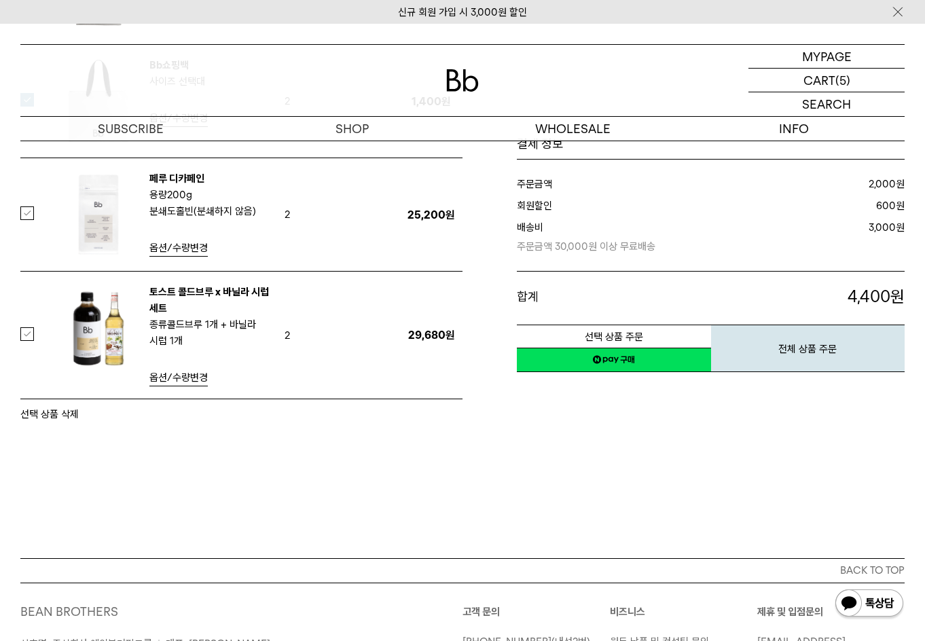
click at [71, 413] on button "선택 상품 삭제" at bounding box center [49, 414] width 58 height 16
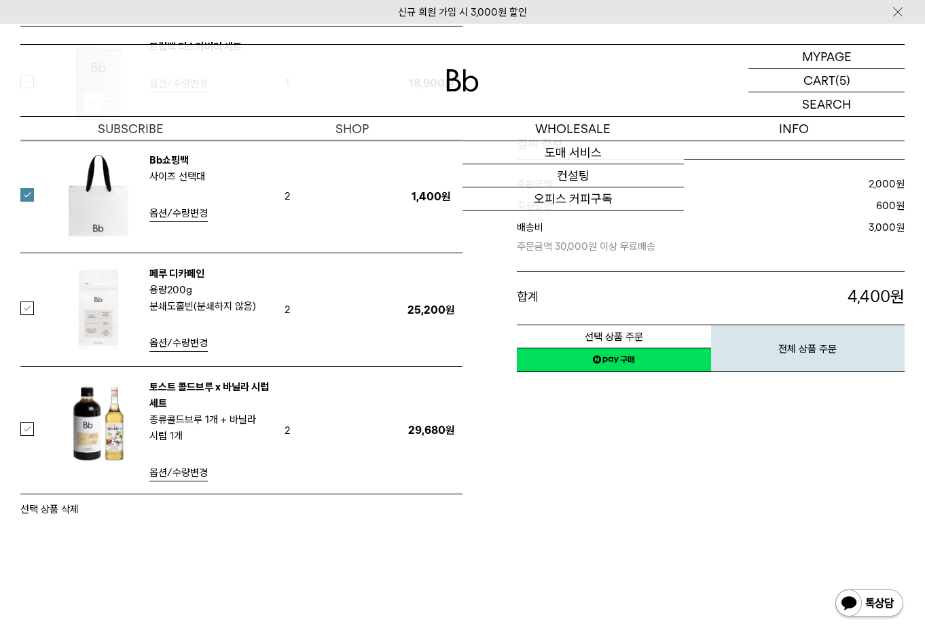
scroll to position [272, 0]
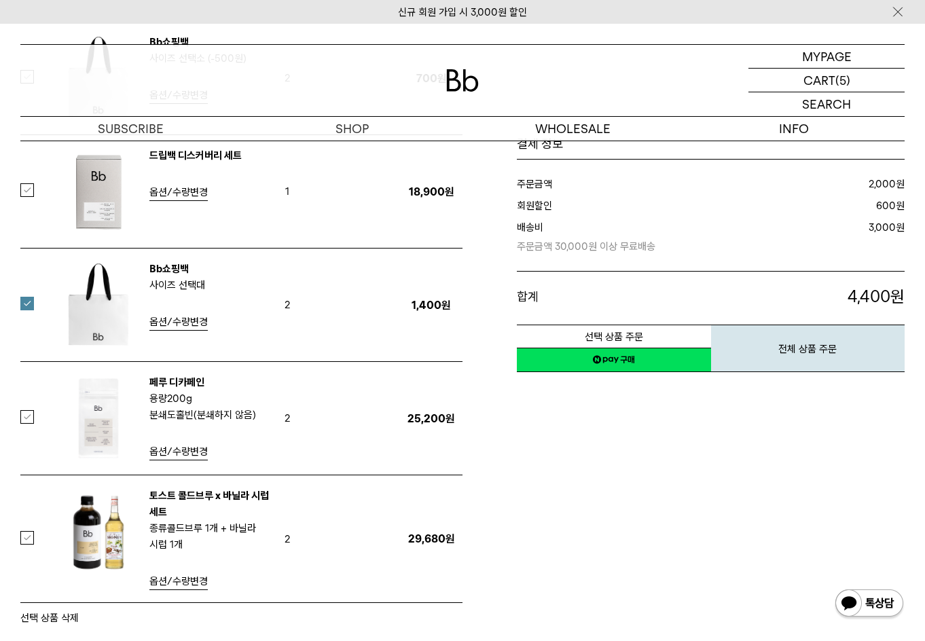
click at [187, 449] on span "옵션/수량변경" at bounding box center [178, 451] width 58 height 12
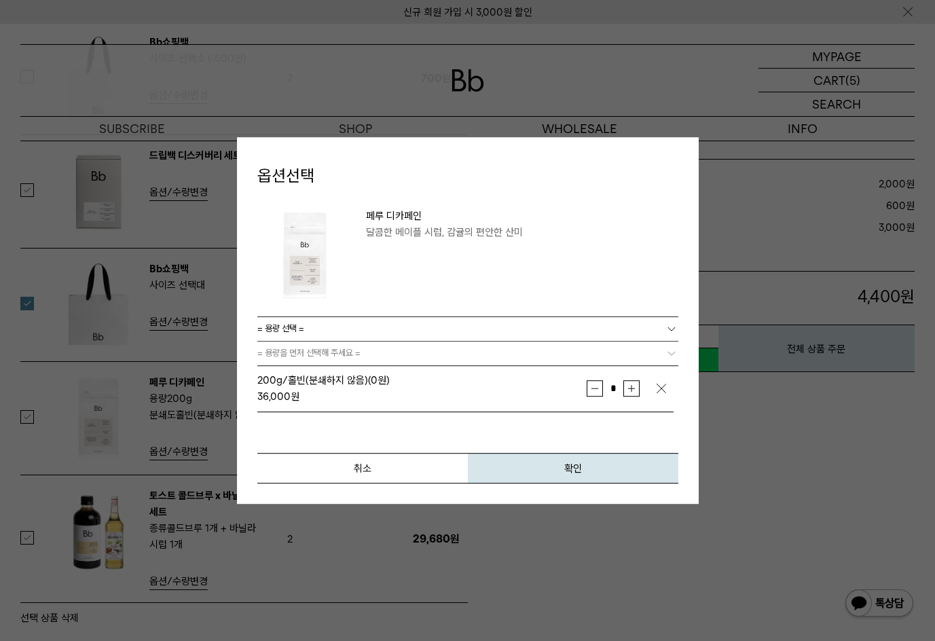
drag, startPoint x: 595, startPoint y: 384, endPoint x: 597, endPoint y: 391, distance: 6.9
click at [596, 384] on button "감소" at bounding box center [595, 388] width 16 height 16
type input "*"
click at [582, 464] on button "확인" at bounding box center [573, 468] width 210 height 31
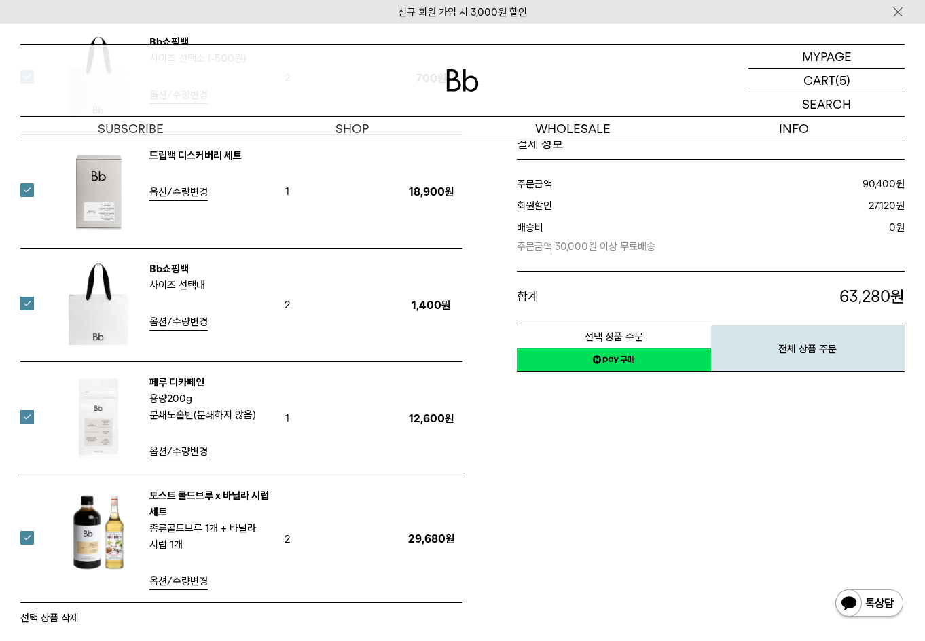
click at [24, 189] on label at bounding box center [35, 190] width 30 height 14
click at [155, 585] on span "옵션/수량변경" at bounding box center [178, 581] width 58 height 12
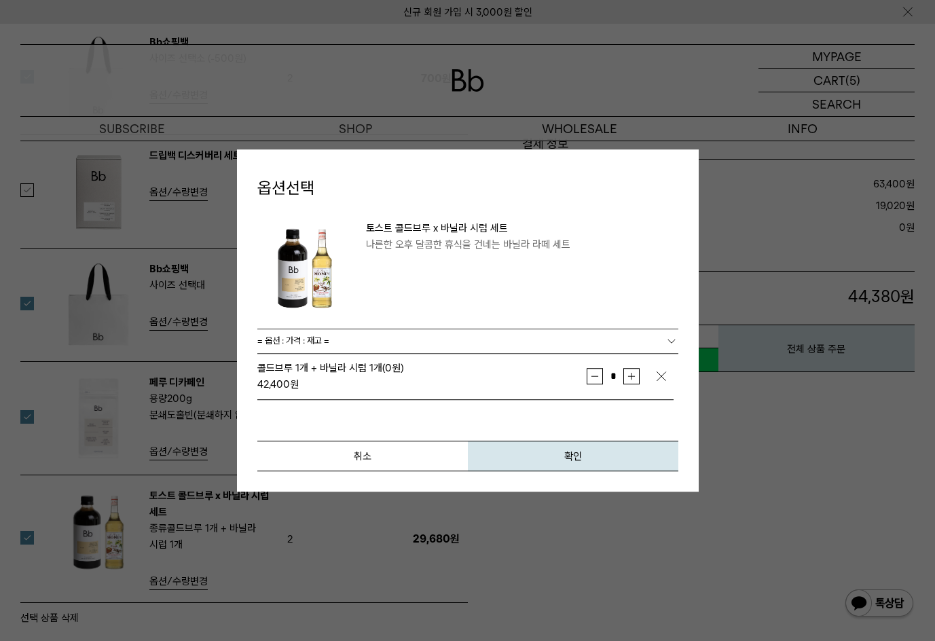
click at [420, 341] on link "= 옵션 : 가격 : 재고 =" at bounding box center [467, 341] width 421 height 24
click at [557, 453] on button "확인" at bounding box center [573, 456] width 210 height 31
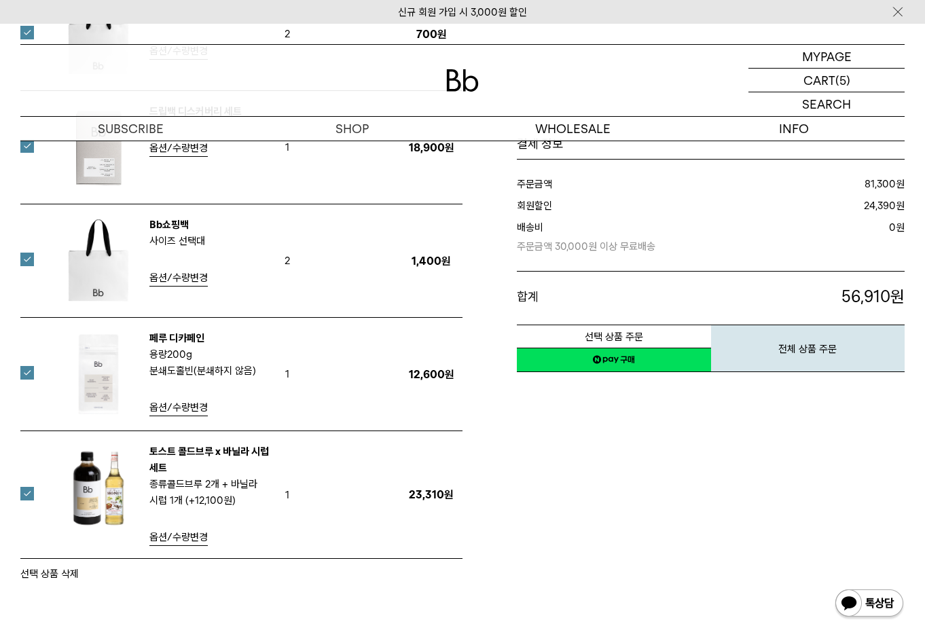
scroll to position [339, 0]
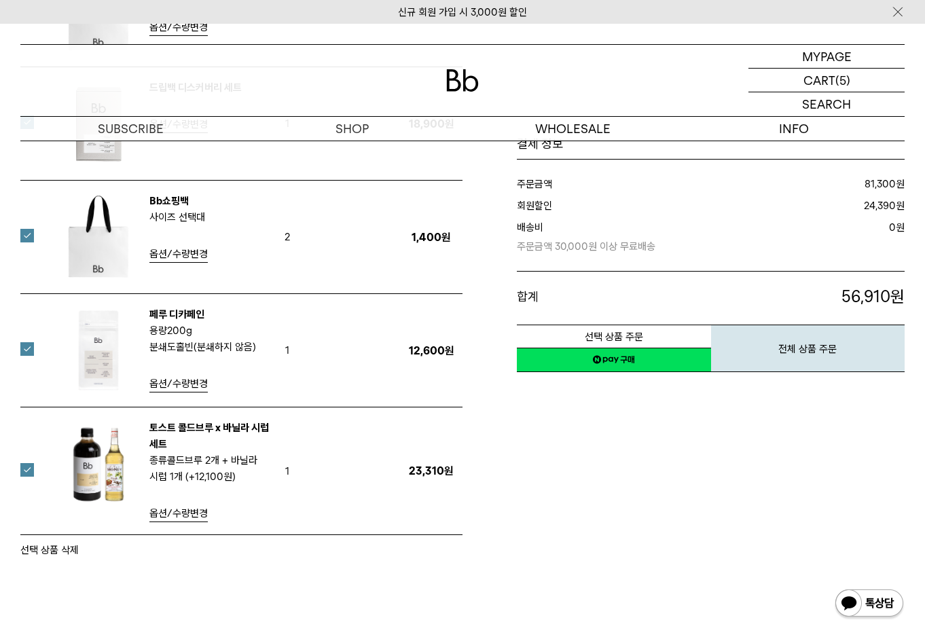
click at [187, 427] on link "토스트 콜드브루 x 바닐라 시럽 세트" at bounding box center [208, 436] width 119 height 29
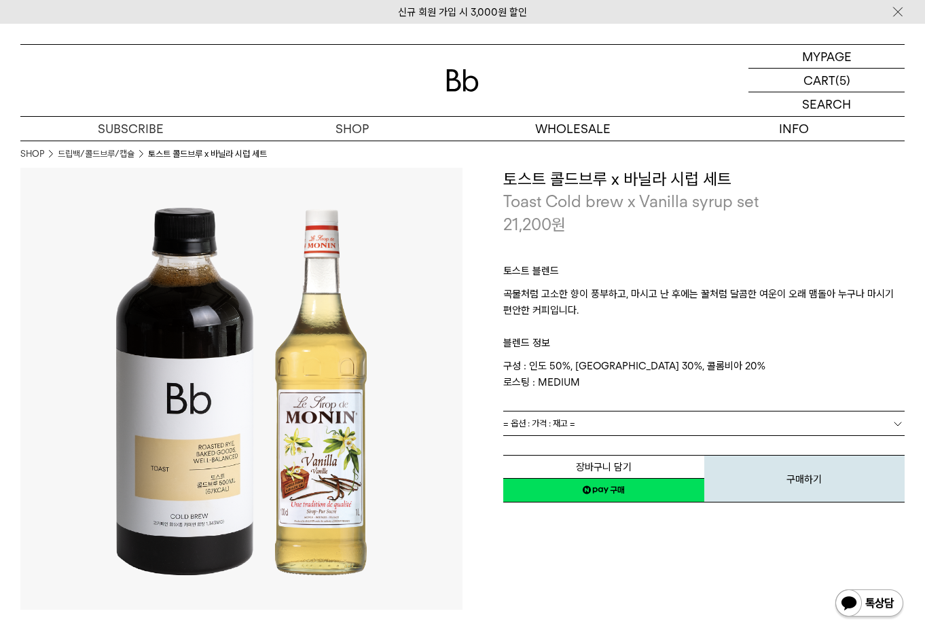
click at [614, 428] on link "= 옵션 : 가격 : 재고 =" at bounding box center [703, 423] width 401 height 24
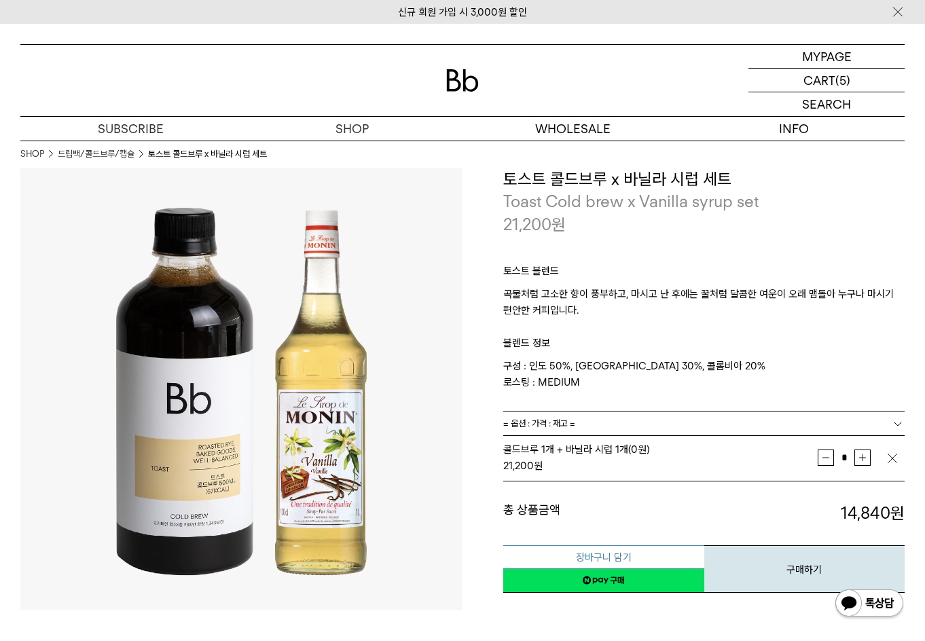
click at [611, 558] on button "장바구니 담기" at bounding box center [603, 557] width 201 height 24
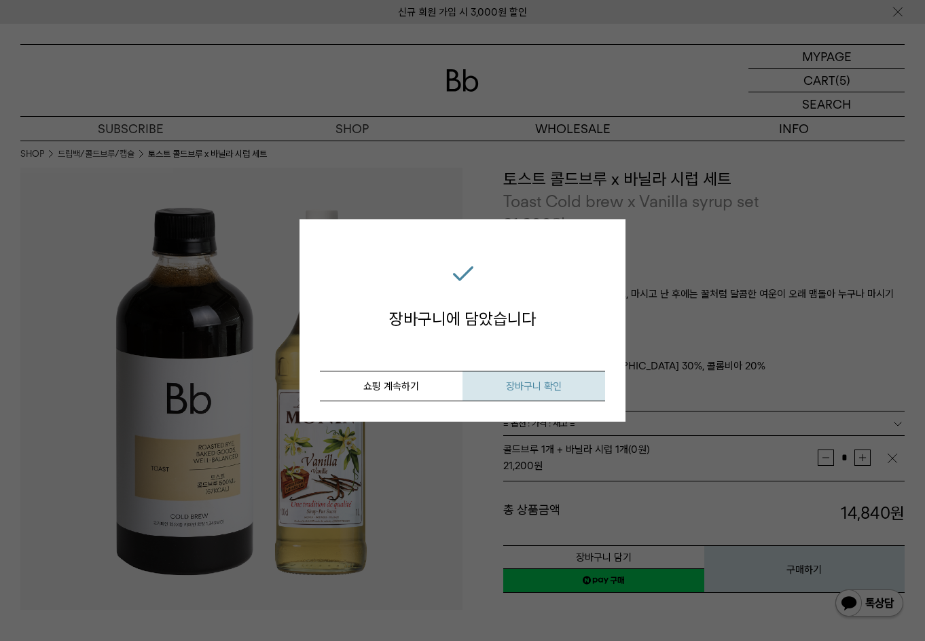
click at [541, 386] on span "장바구니 확인" at bounding box center [534, 386] width 56 height 12
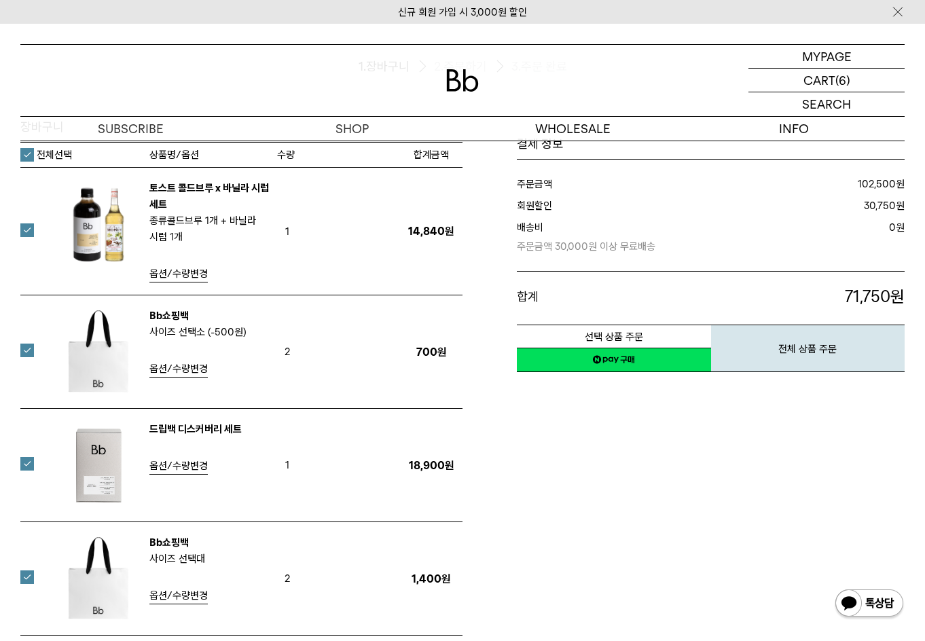
scroll to position [136, 0]
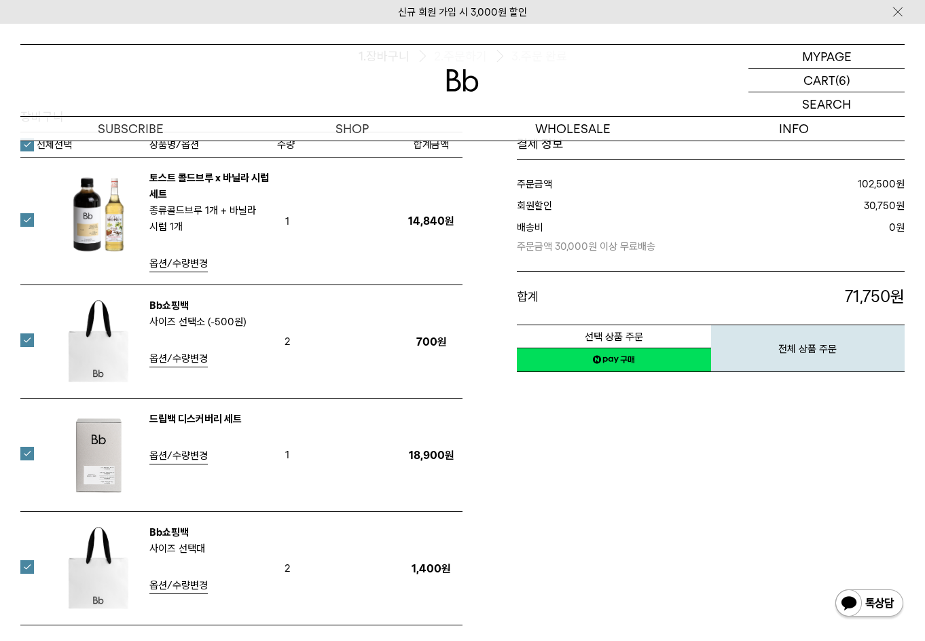
click at [29, 339] on label at bounding box center [35, 340] width 30 height 14
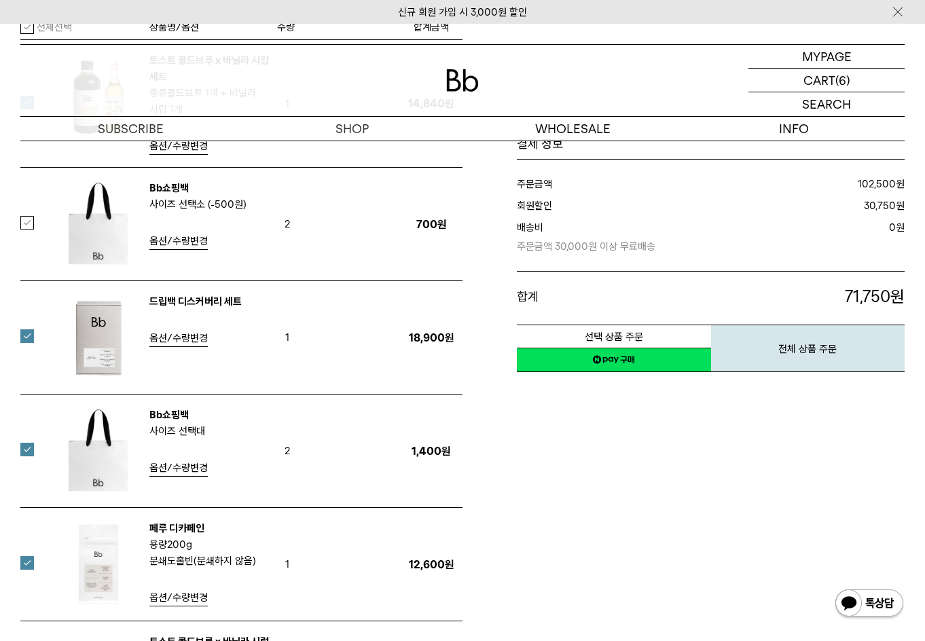
scroll to position [272, 0]
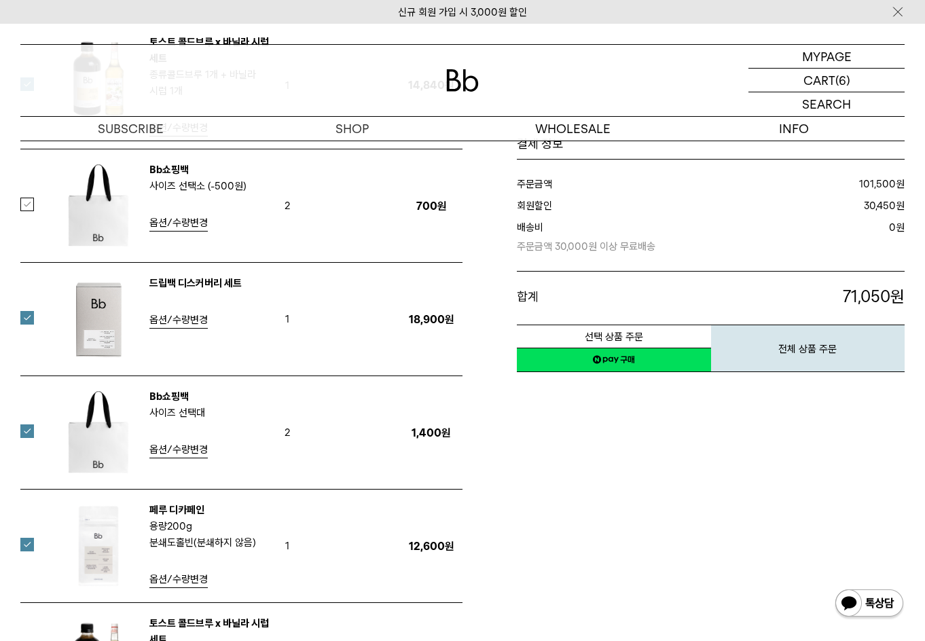
click at [31, 323] on label at bounding box center [35, 318] width 30 height 14
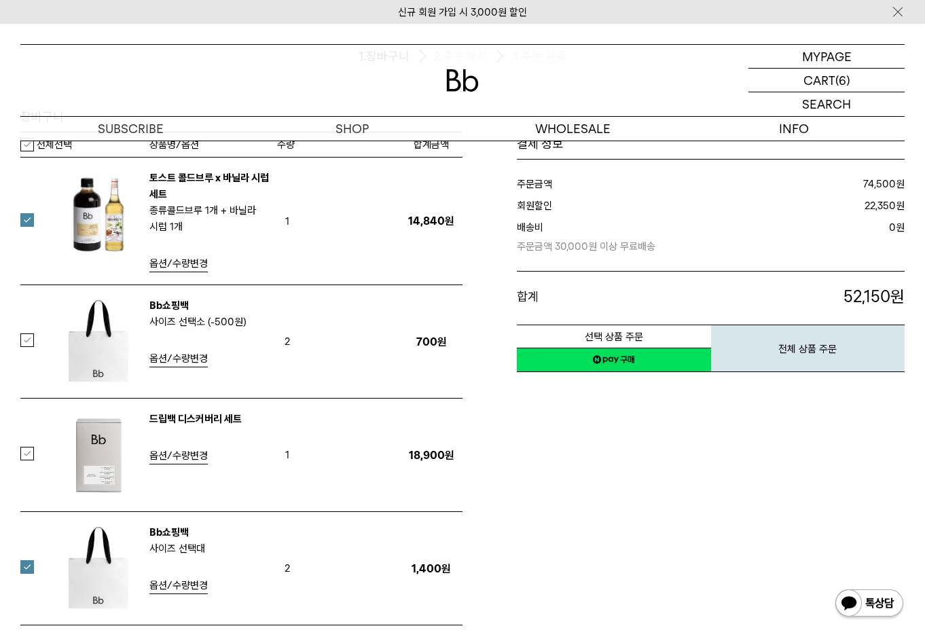
scroll to position [0, 0]
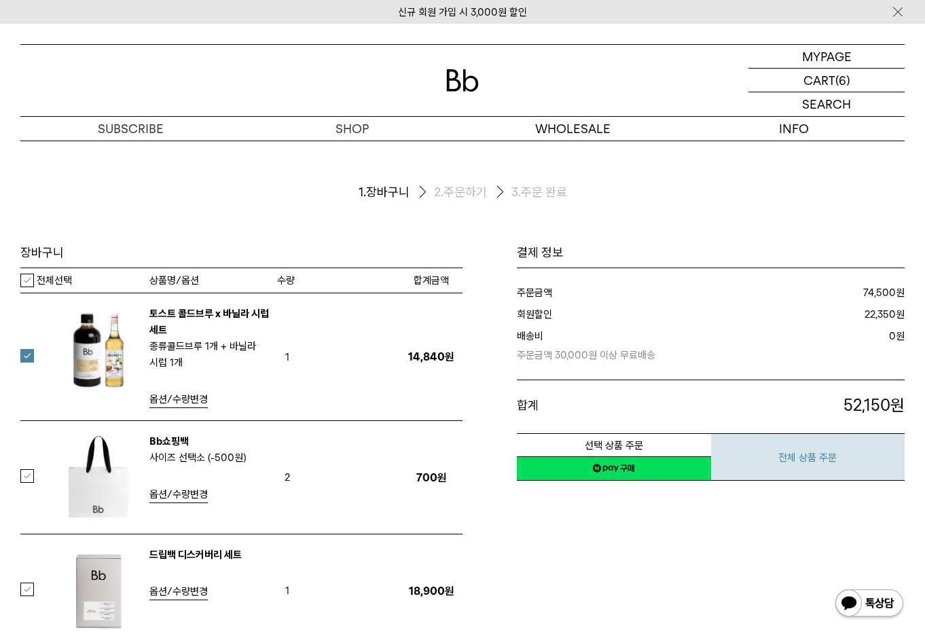
click at [791, 464] on button "전체 상품 주문" at bounding box center [808, 457] width 194 height 48
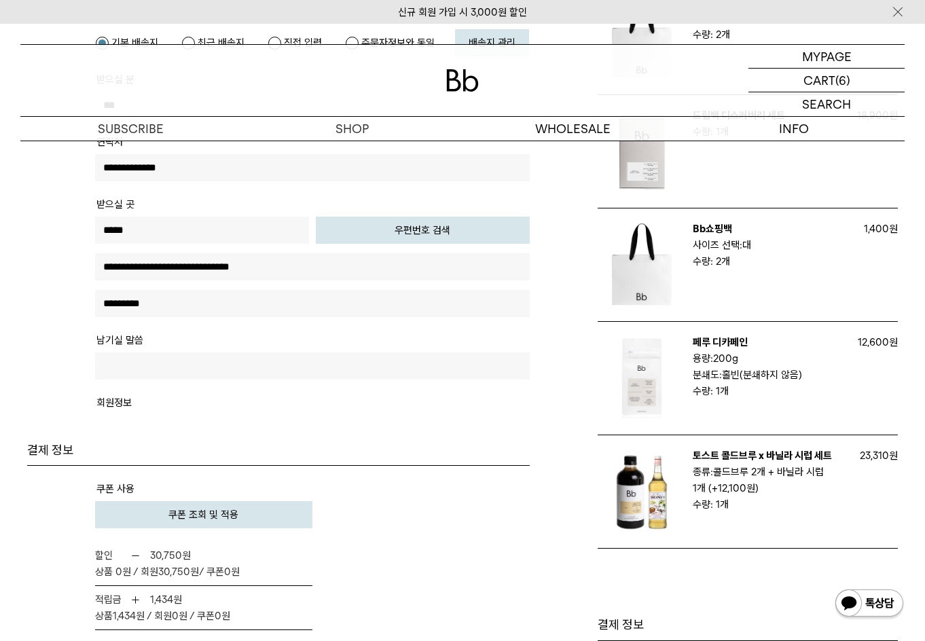
scroll to position [815, 0]
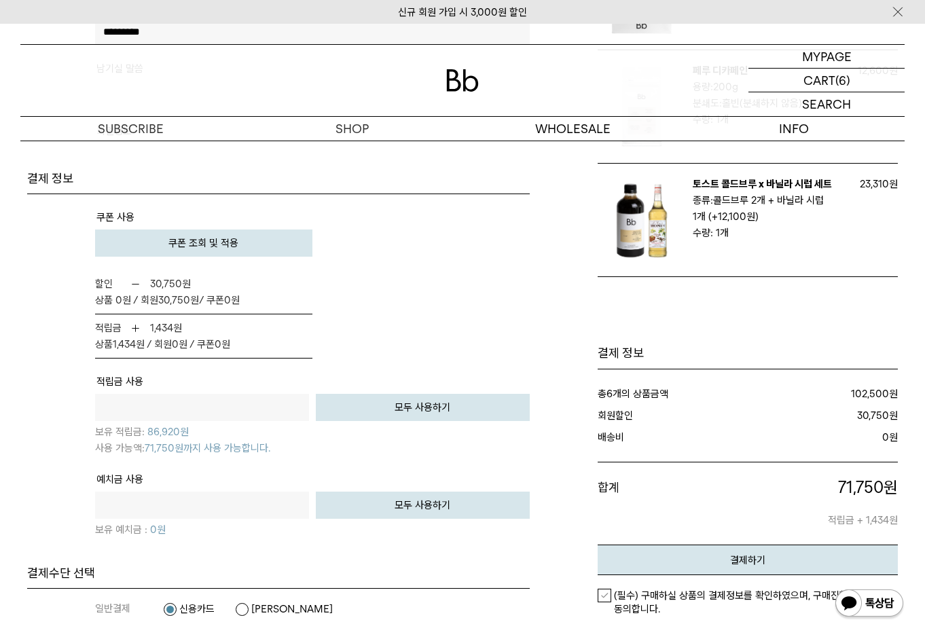
click at [219, 413] on input "text" at bounding box center [202, 407] width 214 height 27
click at [285, 453] on div "**** 원 전액 사용하기 모두 사용하기 86,920" at bounding box center [312, 425] width 434 height 62
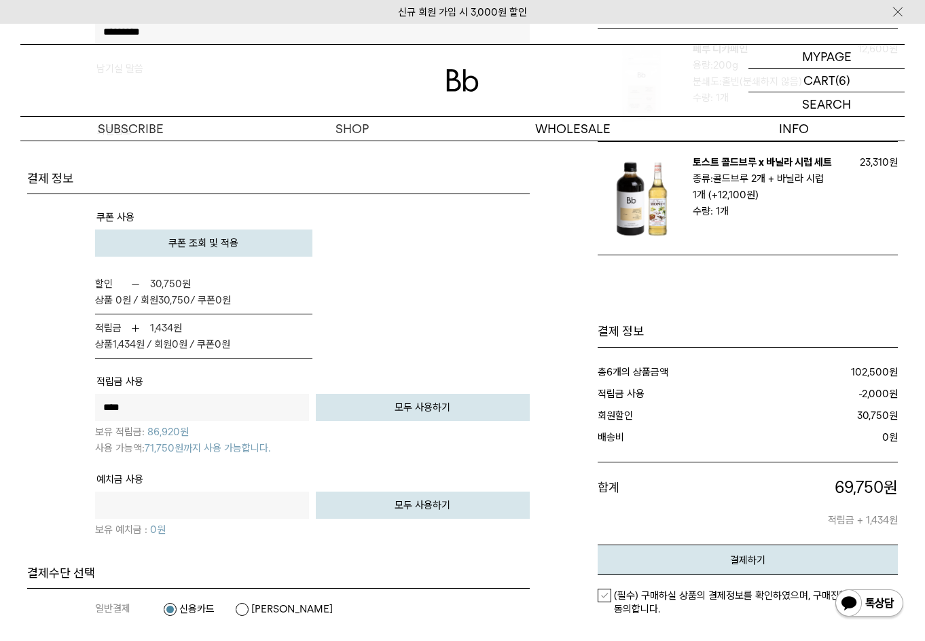
drag, startPoint x: 189, startPoint y: 407, endPoint x: 77, endPoint y: 405, distance: 112.0
click at [77, 405] on tbody "상품 합계 금액 102,500원 배송비 0 원 해외배송 보험료 0 지역별 배송비 0 쿠폰 사용" at bounding box center [278, 379] width 502 height 371
click at [279, 438] on p "보유 적립금: 86,920 원" at bounding box center [312, 430] width 434 height 19
click at [217, 510] on input "text" at bounding box center [202, 505] width 214 height 27
drag, startPoint x: 206, startPoint y: 411, endPoint x: 24, endPoint y: 413, distance: 182.0
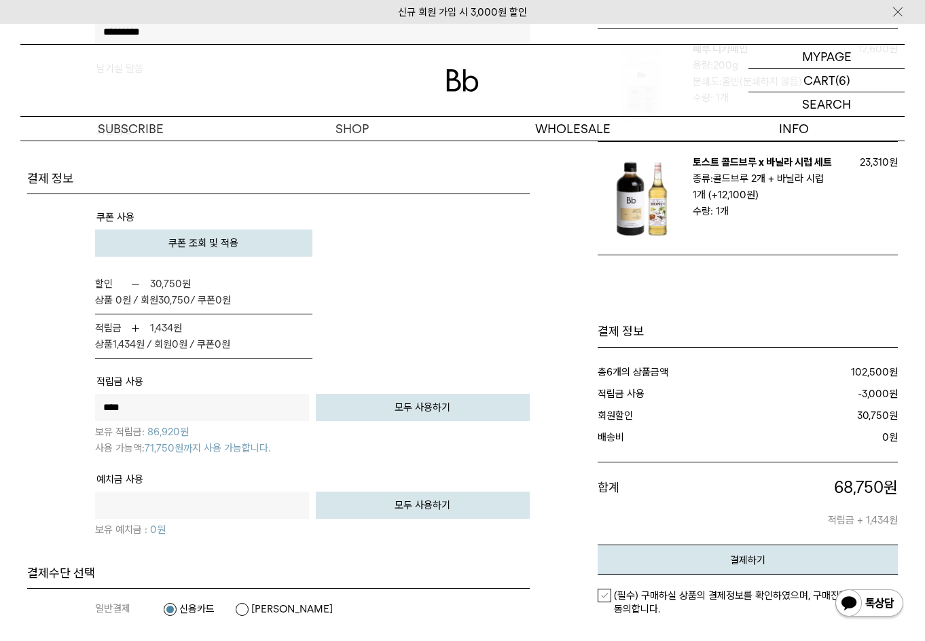
click at [24, 413] on div "주문자 정보 주문자 *** 주소 전화번호 휴대폰 번호 ****" at bounding box center [278, 30] width 516 height 1200
click at [140, 508] on input "text" at bounding box center [202, 505] width 214 height 27
drag, startPoint x: 160, startPoint y: 409, endPoint x: 24, endPoint y: 396, distance: 137.1
click at [24, 396] on div "주문자 정보 주문자 *** 주소 전화번호 휴대폰 번호 ****" at bounding box center [278, 30] width 516 height 1200
click at [193, 454] on div "**** 원 전액 사용하기 모두 사용하기 86,920" at bounding box center [312, 425] width 434 height 62
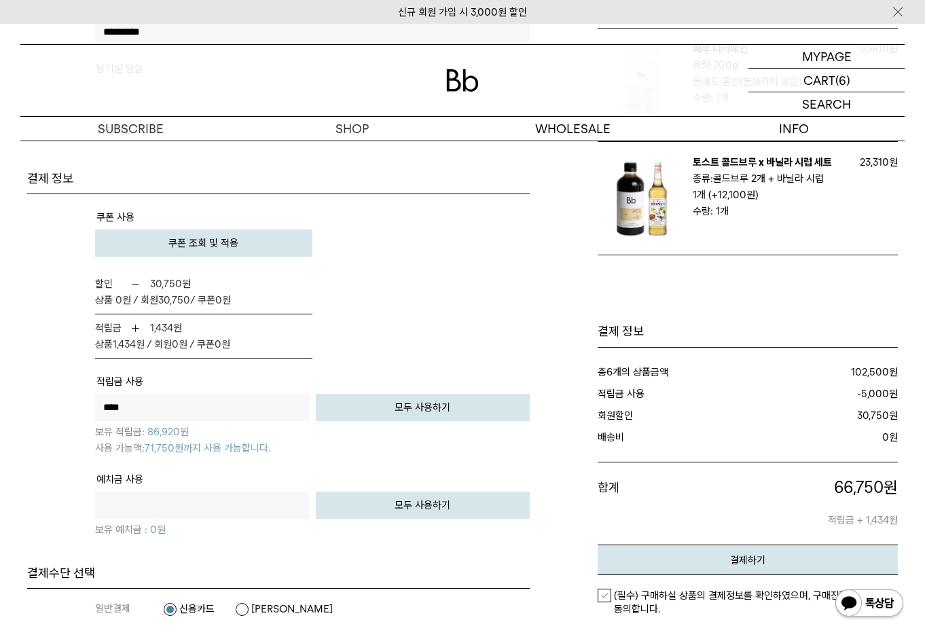
click at [199, 446] on span "71,750원까지 사용 가능합니다." at bounding box center [208, 448] width 126 height 12
drag, startPoint x: 188, startPoint y: 404, endPoint x: -36, endPoint y: 409, distance: 224.1
click at [0, 409] on html "신규 회원 가입 시 3,000원 할인 MYPAGE 마이페이지 LOGOUT 로그아웃 CART 장바구니 (6) SEARCH 검색 검색폼 ** 추천…" at bounding box center [462, 104] width 925 height 1838
click at [222, 511] on input "text" at bounding box center [202, 505] width 214 height 27
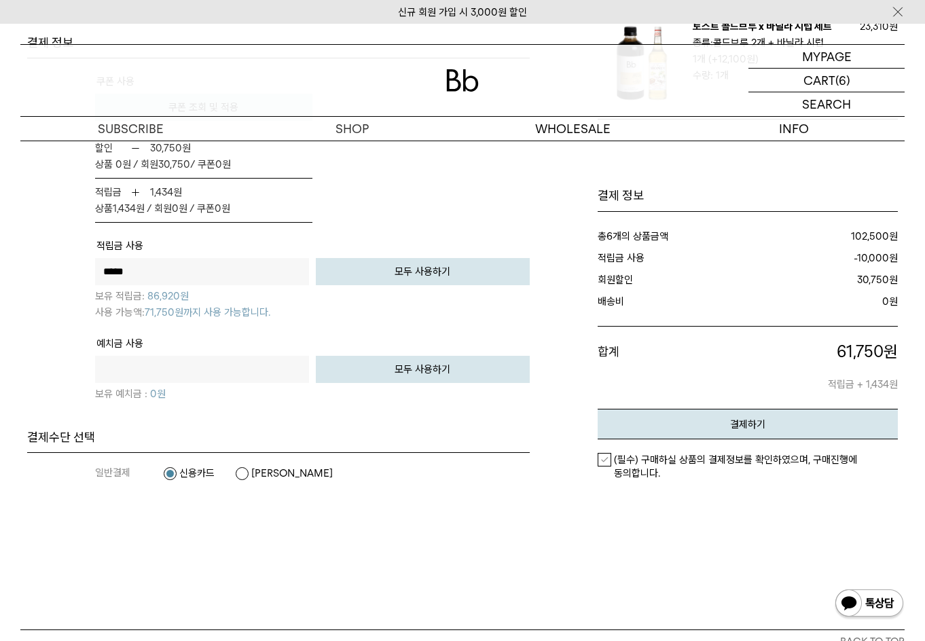
drag, startPoint x: 144, startPoint y: 272, endPoint x: 42, endPoint y: 273, distance: 101.8
click at [42, 273] on tbody "상품 합계 금액 102,500원 배송비 0 원 해외배송 보험료 0 지역별 배송비 0 쿠폰 사용" at bounding box center [278, 243] width 502 height 371
type input "****"
click at [175, 367] on input "text" at bounding box center [202, 369] width 214 height 27
drag, startPoint x: 196, startPoint y: 273, endPoint x: 75, endPoint y: 274, distance: 121.5
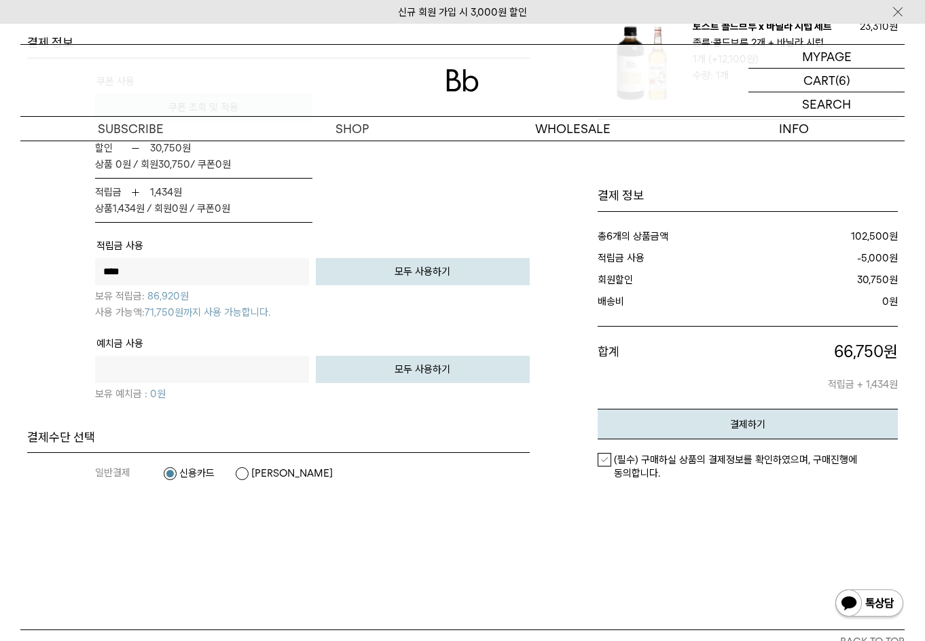
click at [75, 274] on tbody "상품 합계 금액 102,500원 배송비 0 원 해외배송 보험료 0 지역별 배송비 0 쿠폰 사용" at bounding box center [278, 243] width 502 height 371
click at [606, 459] on label "(필수) 구매하실 상품의 결제정보를 확인하였으며, 구매진행에 동의합니다." at bounding box center [747, 466] width 301 height 27
click at [735, 416] on button "결제하기" at bounding box center [747, 424] width 301 height 31
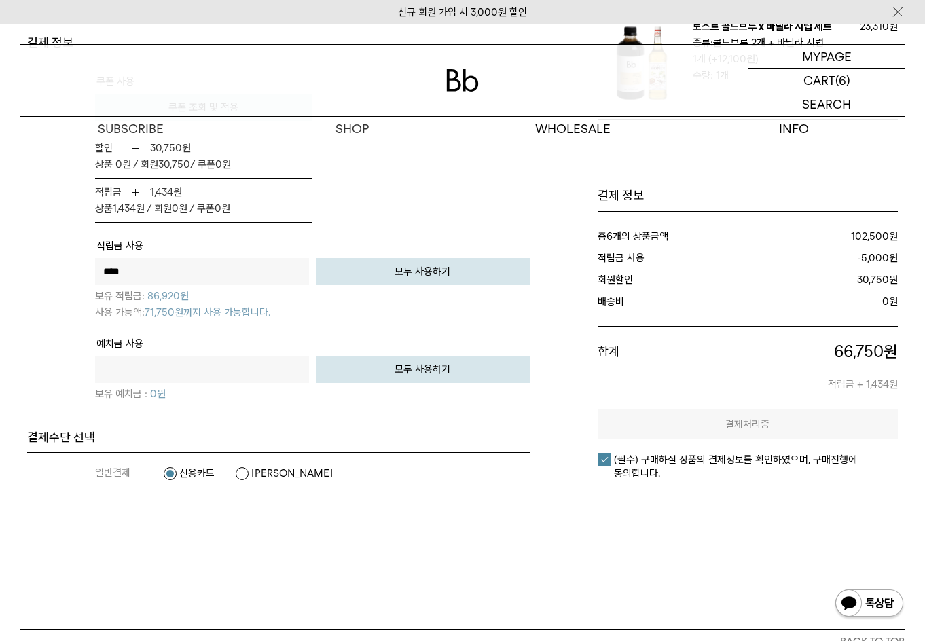
scroll to position [0, 0]
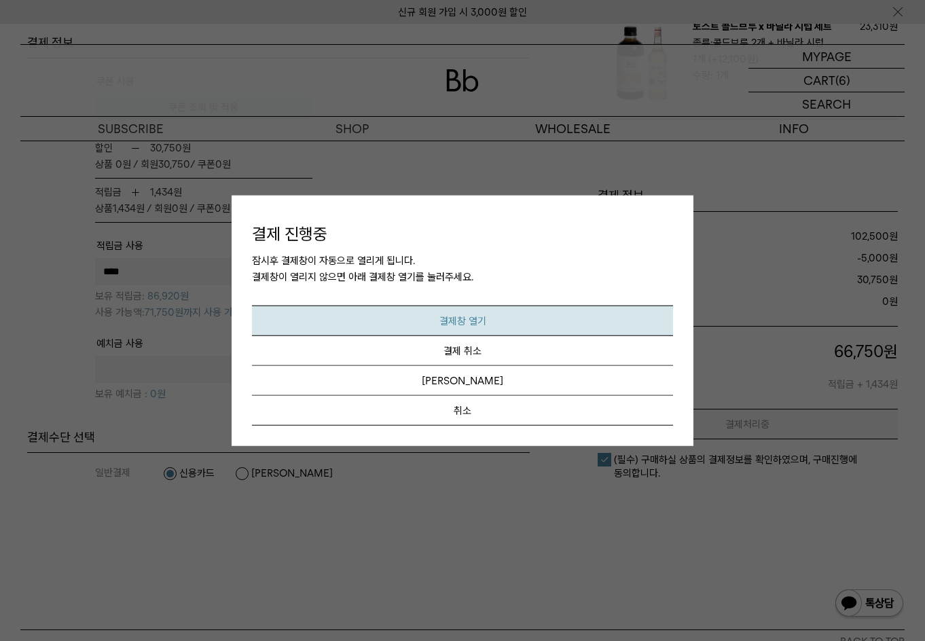
click at [479, 318] on em "결제창 열기" at bounding box center [462, 320] width 47 height 12
click at [503, 413] on button "취소" at bounding box center [462, 410] width 421 height 30
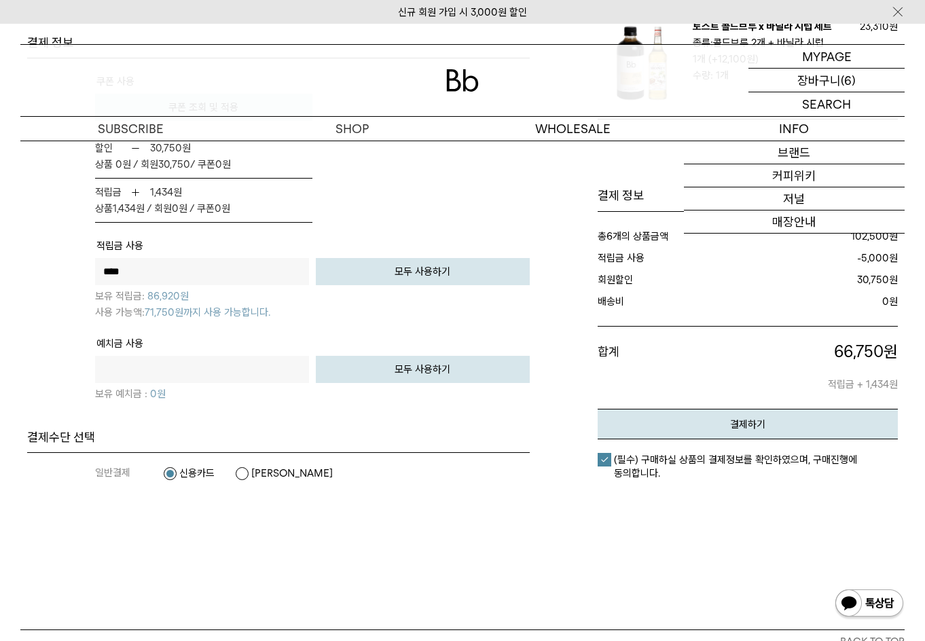
click at [813, 88] on p "장바구니" at bounding box center [818, 80] width 43 height 23
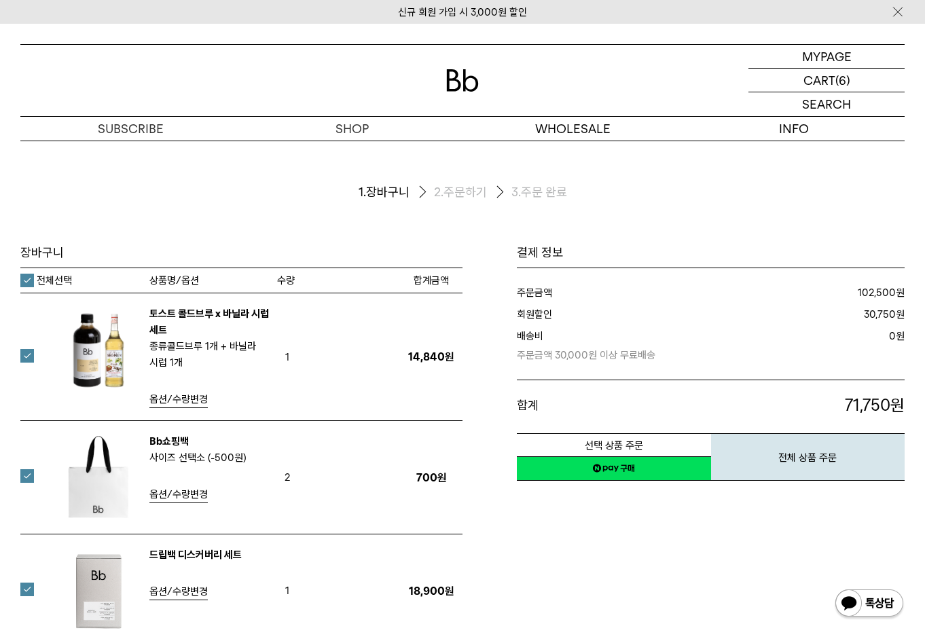
click at [198, 398] on span "옵션/수량변경" at bounding box center [178, 399] width 58 height 12
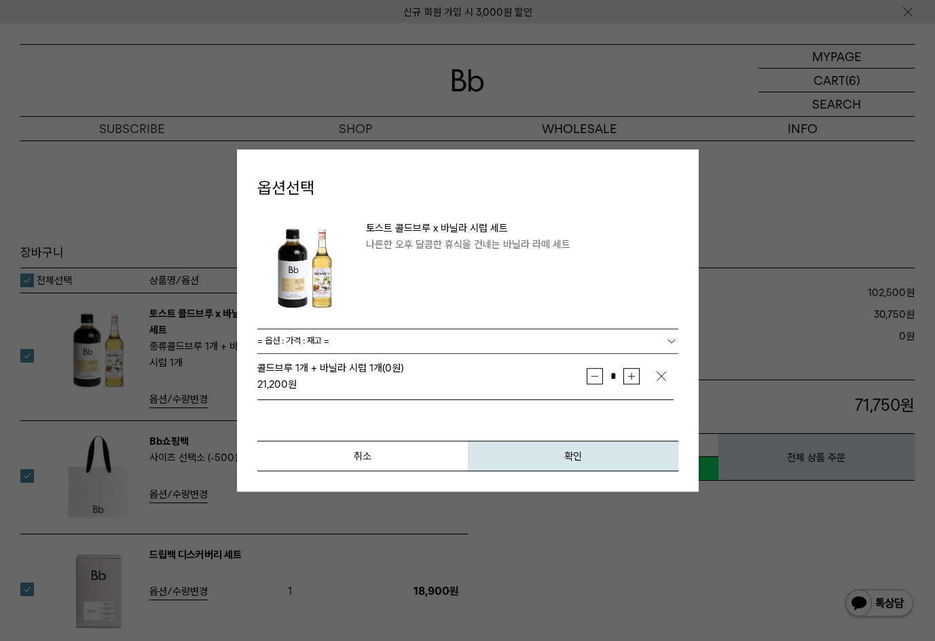
click at [629, 380] on button "증가" at bounding box center [631, 376] width 16 height 16
type input "*"
click at [587, 448] on button "확인" at bounding box center [573, 456] width 210 height 31
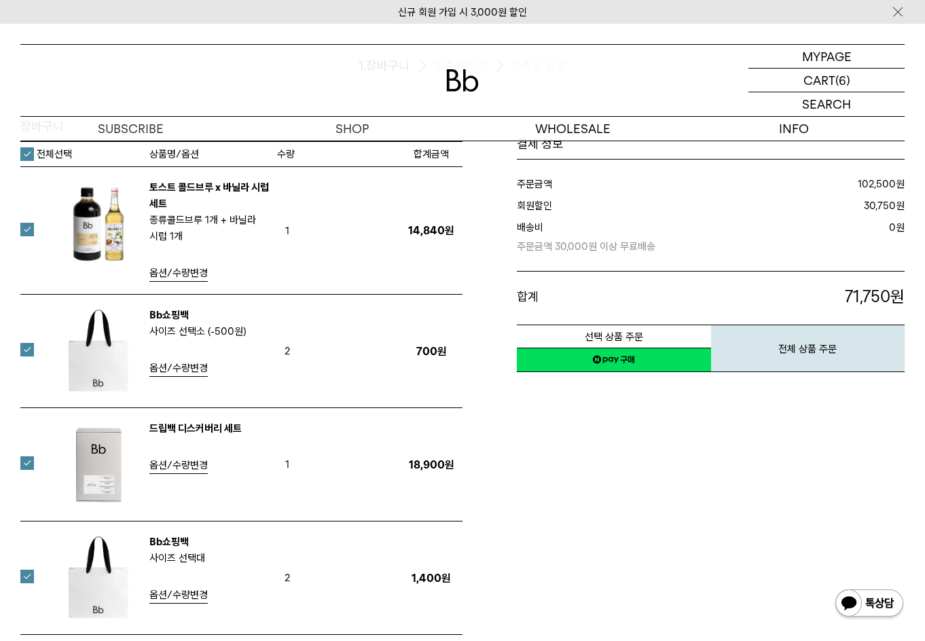
scroll to position [136, 0]
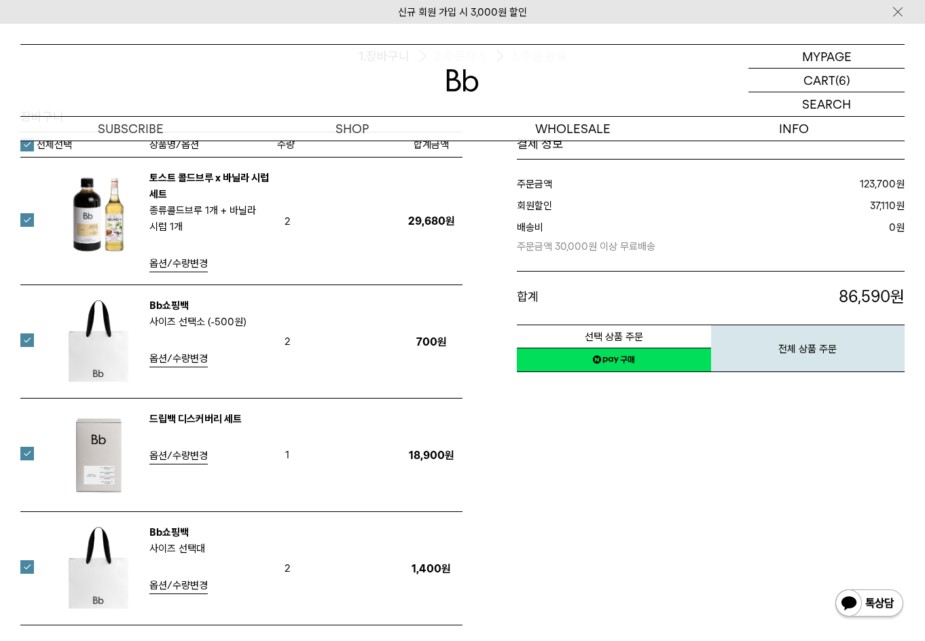
click at [28, 456] on label at bounding box center [35, 454] width 30 height 14
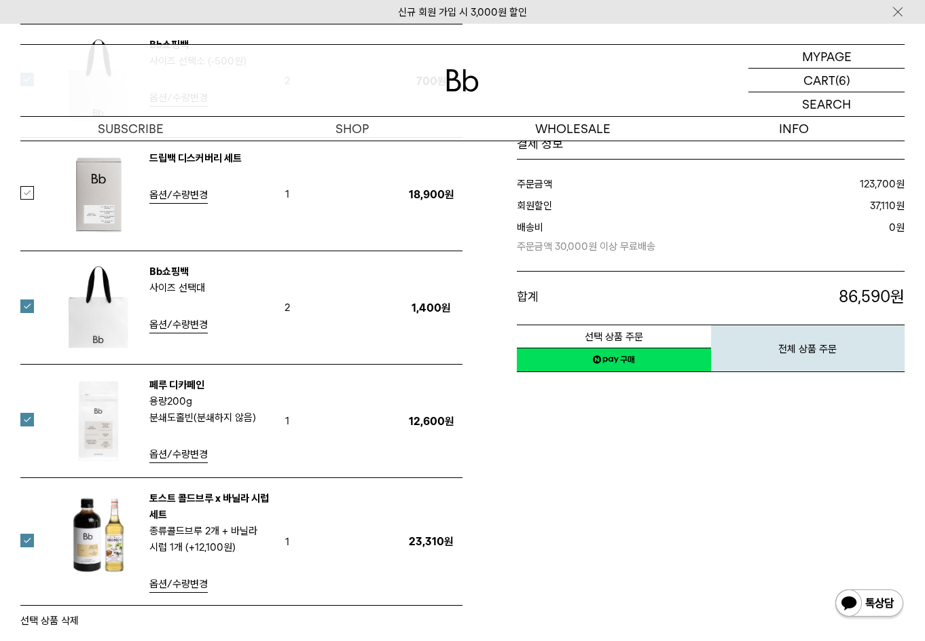
scroll to position [407, 0]
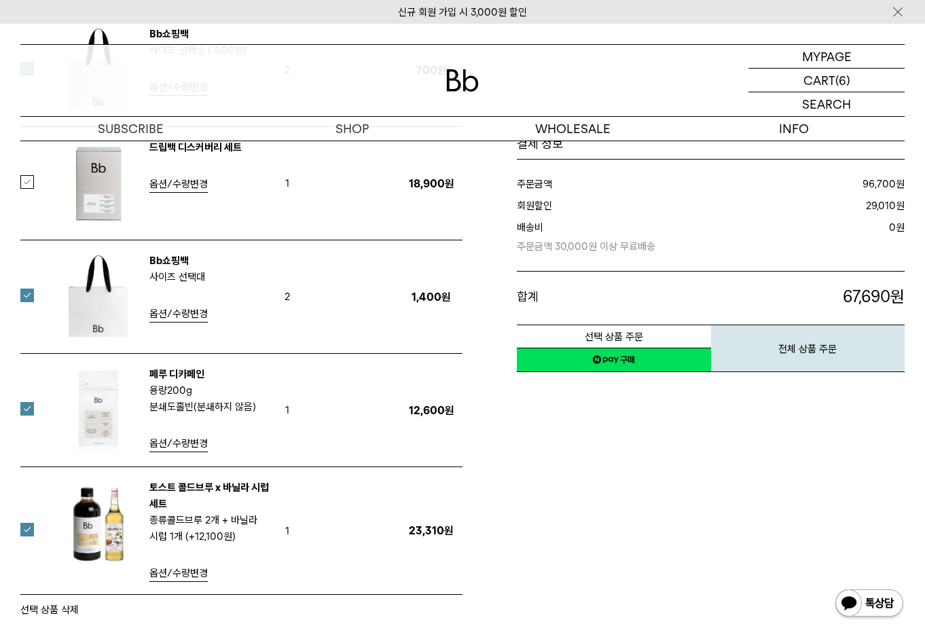
click at [26, 299] on label at bounding box center [35, 296] width 30 height 14
click at [27, 413] on label at bounding box center [35, 409] width 30 height 14
click at [29, 532] on label at bounding box center [35, 530] width 30 height 14
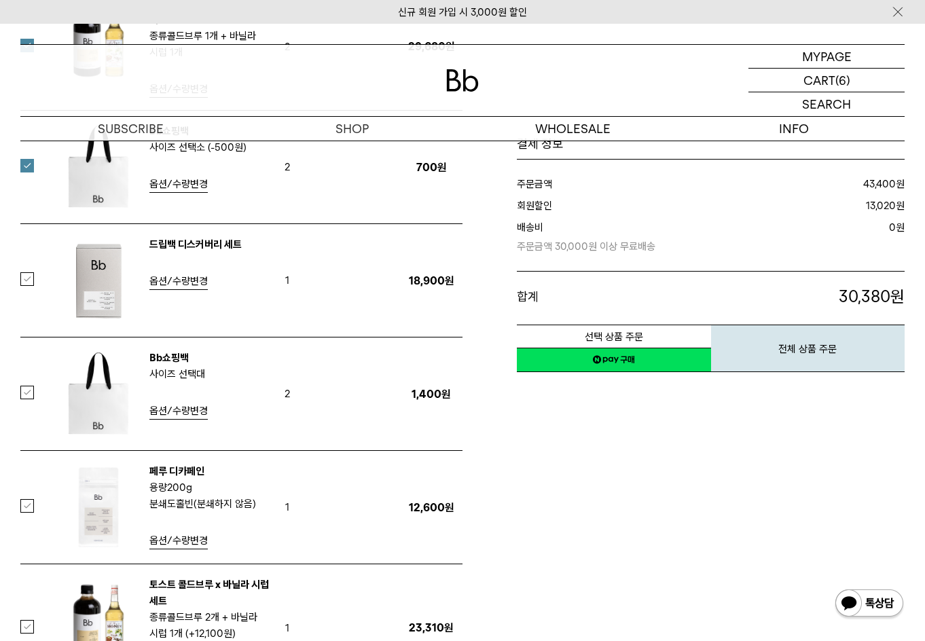
scroll to position [339, 0]
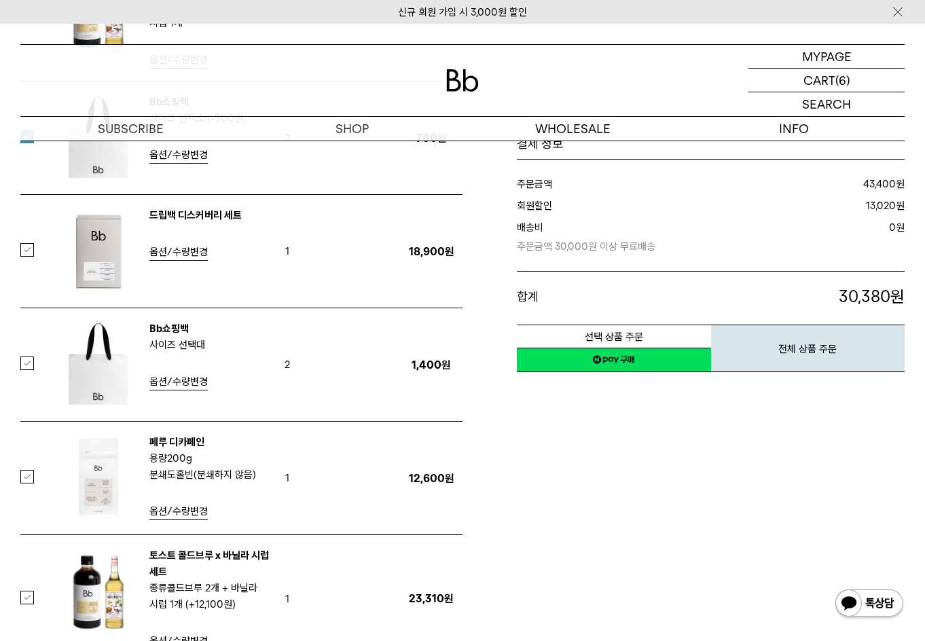
click at [29, 472] on label at bounding box center [35, 477] width 30 height 14
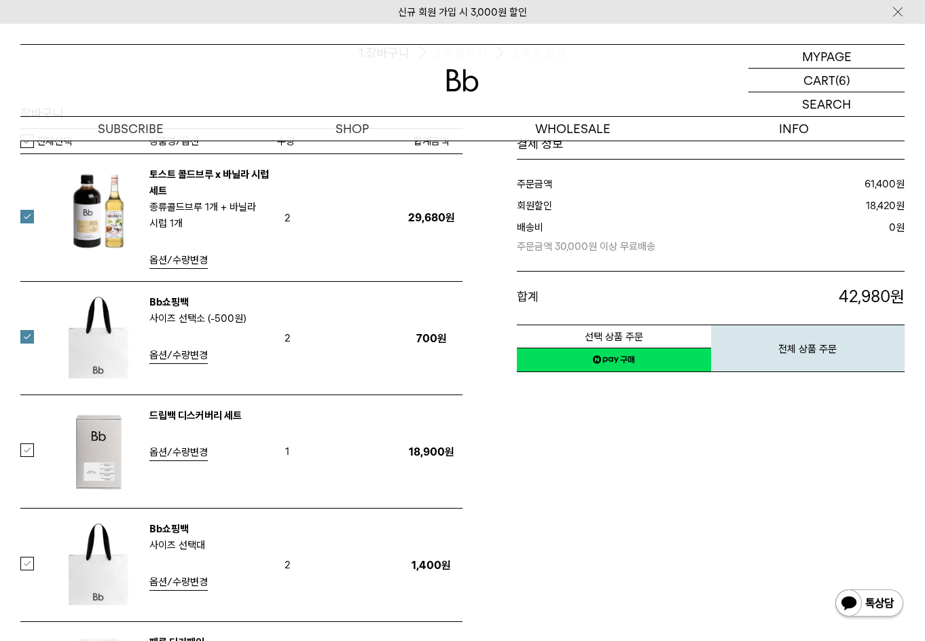
scroll to position [136, 0]
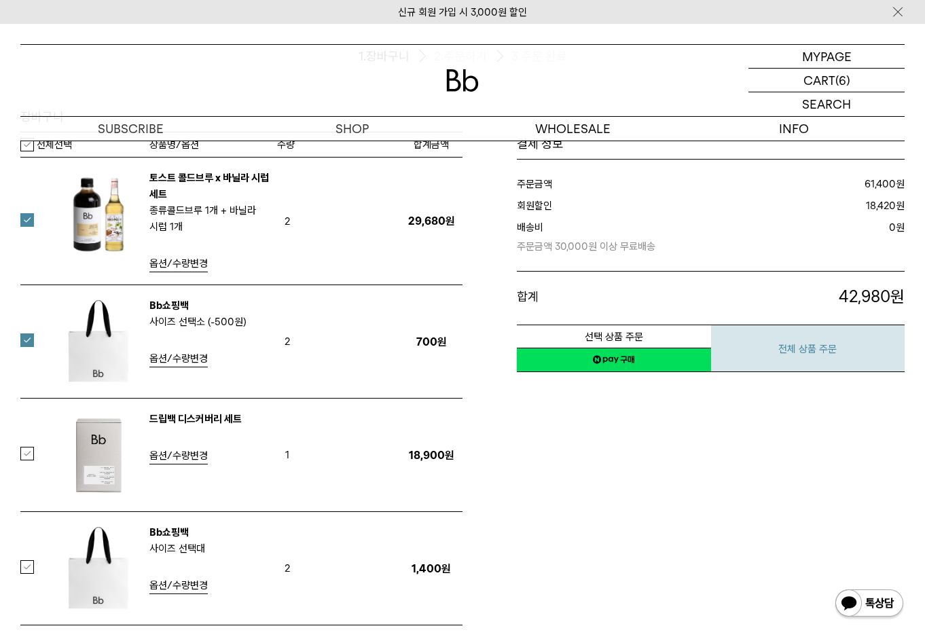
click at [864, 351] on button "전체 상품 주문" at bounding box center [808, 349] width 194 height 48
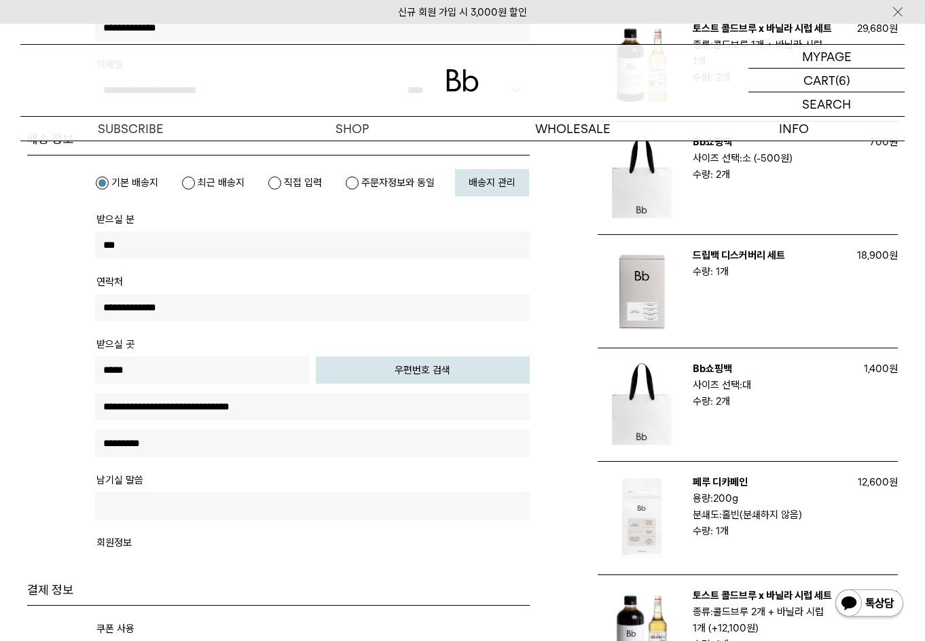
scroll to position [339, 0]
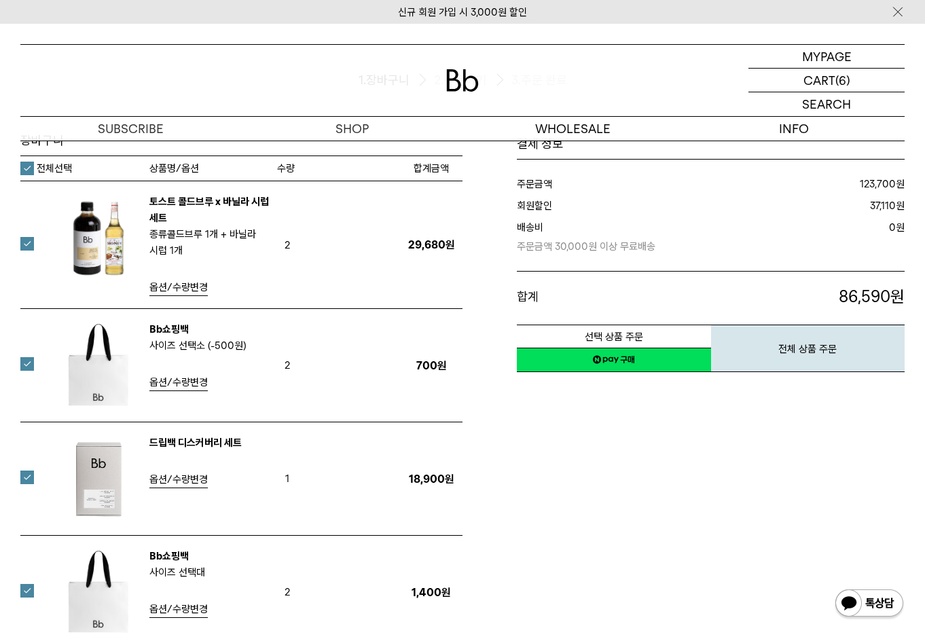
scroll to position [136, 0]
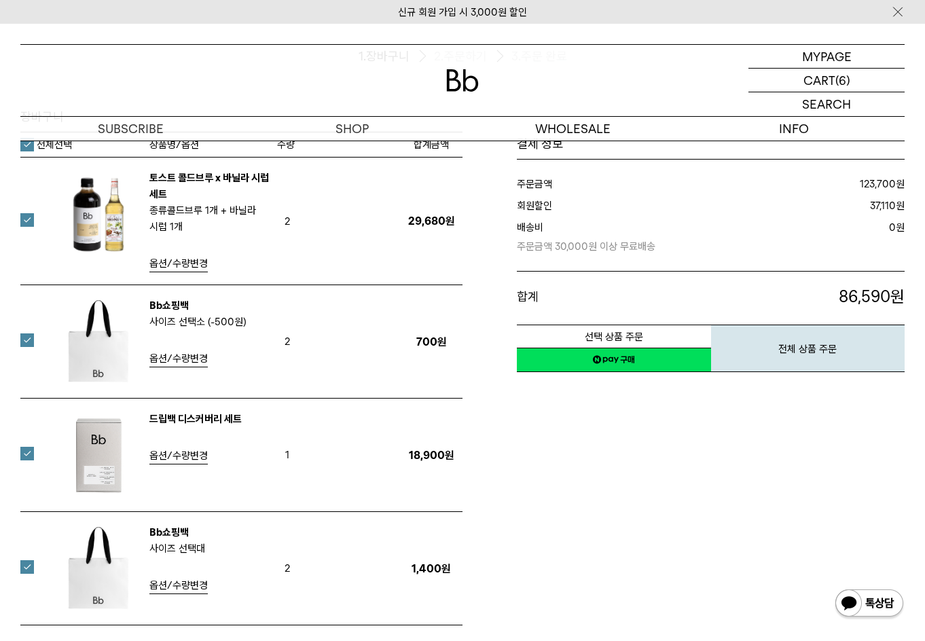
click at [31, 145] on label "전체선택" at bounding box center [46, 145] width 52 height 14
click at [25, 147] on label "전체선택" at bounding box center [46, 145] width 52 height 14
click at [28, 219] on label at bounding box center [35, 220] width 30 height 14
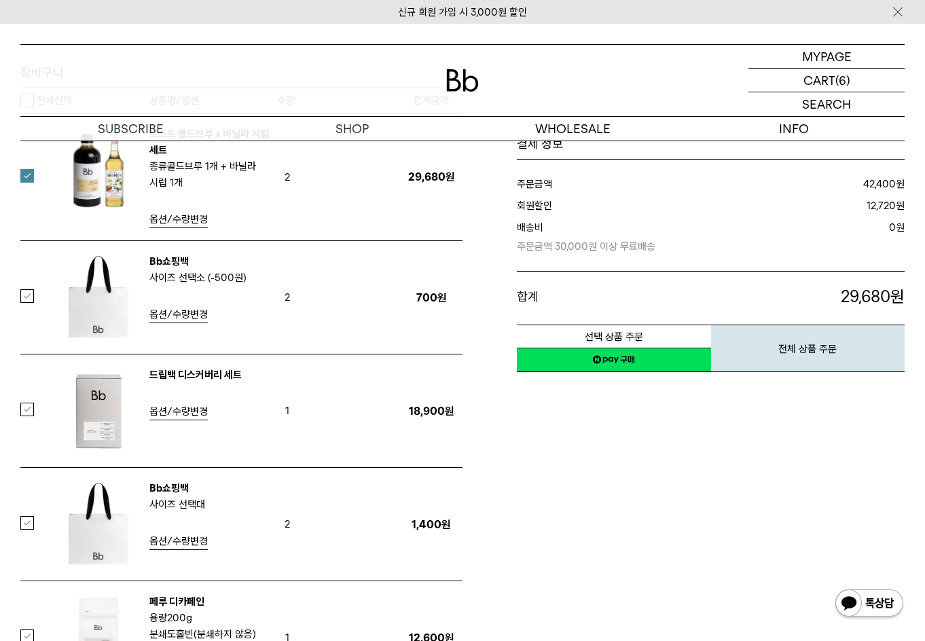
scroll to position [204, 0]
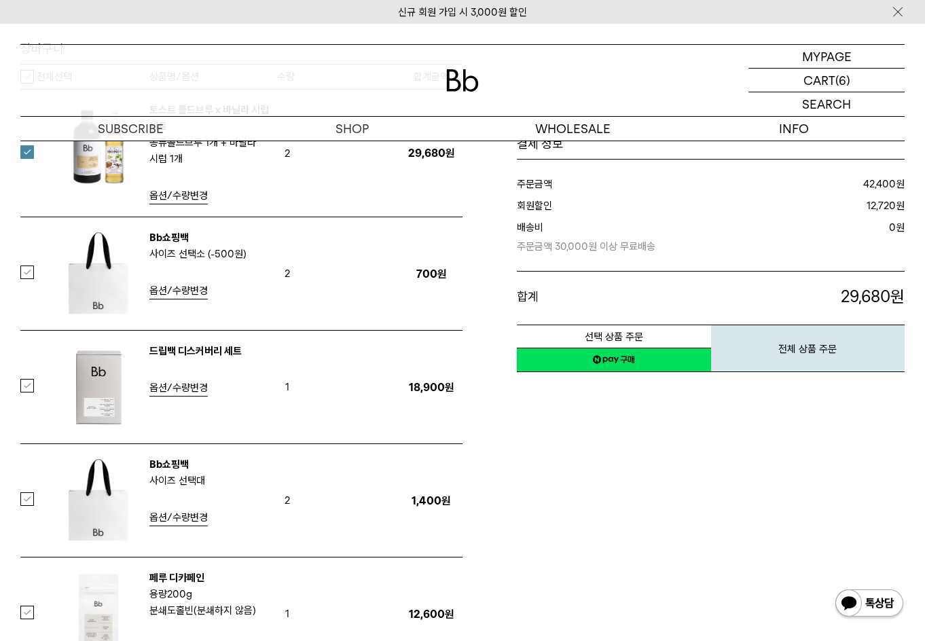
click at [37, 270] on div "Bb쇼핑백 사이즈 선택 소 (-500원) 옵션/수량변경" at bounding box center [155, 273] width 243 height 88
click at [30, 274] on label at bounding box center [35, 272] width 30 height 14
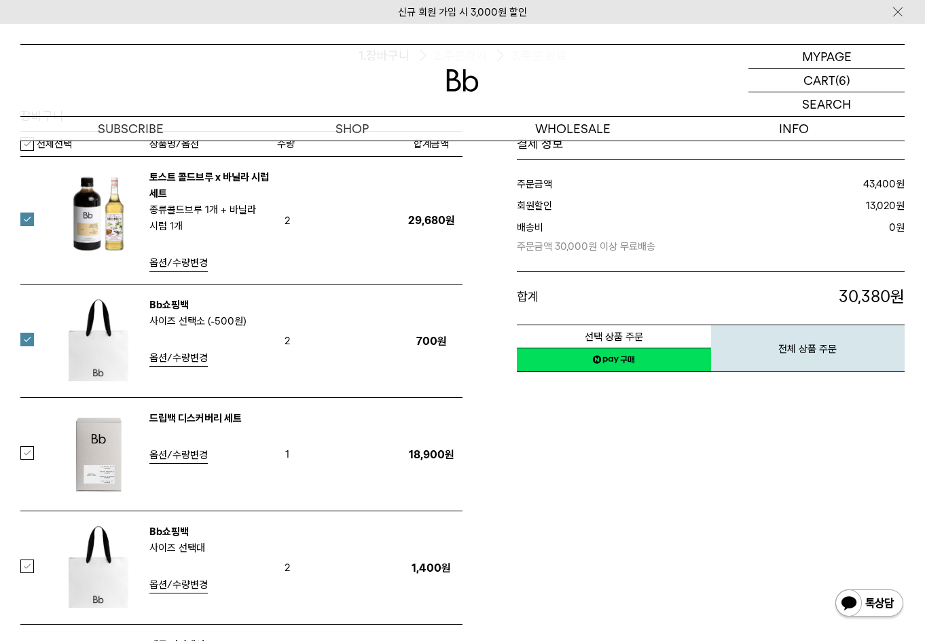
scroll to position [272, 0]
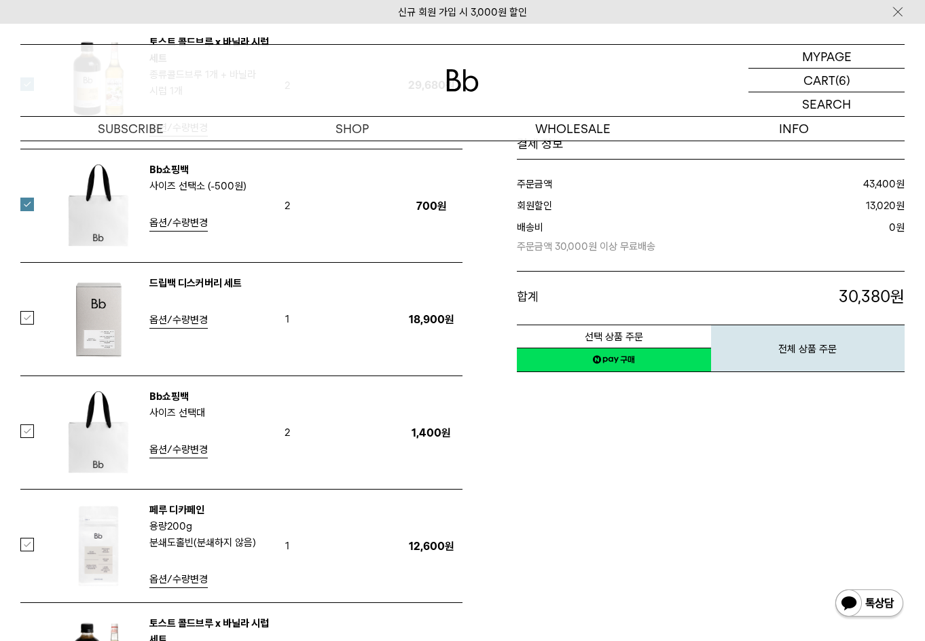
click at [29, 547] on label at bounding box center [35, 545] width 30 height 14
click at [26, 543] on label at bounding box center [35, 545] width 30 height 14
click at [24, 545] on label at bounding box center [35, 545] width 30 height 14
click at [568, 336] on button "선택 상품 주문" at bounding box center [614, 337] width 194 height 24
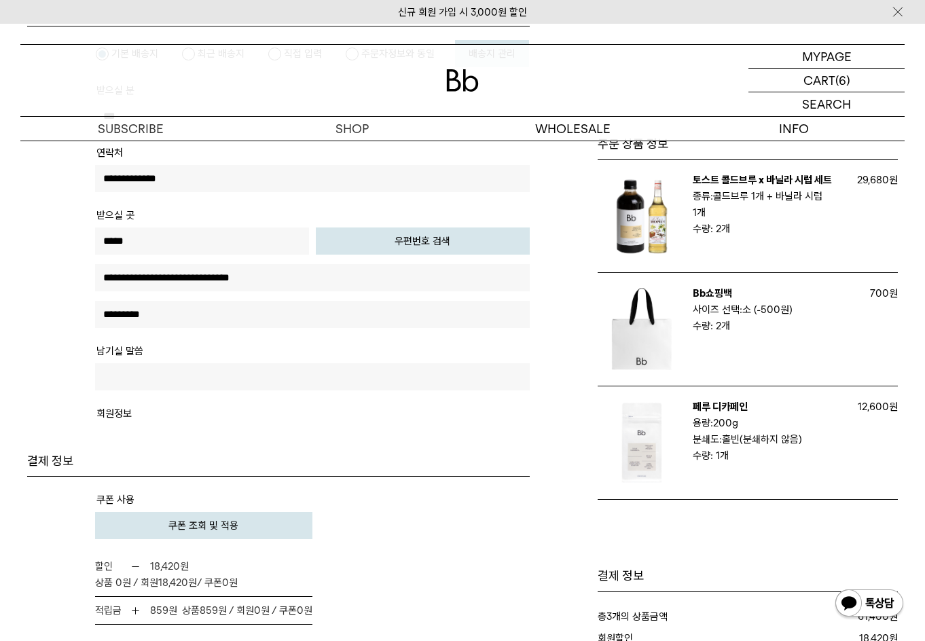
scroll to position [407, 0]
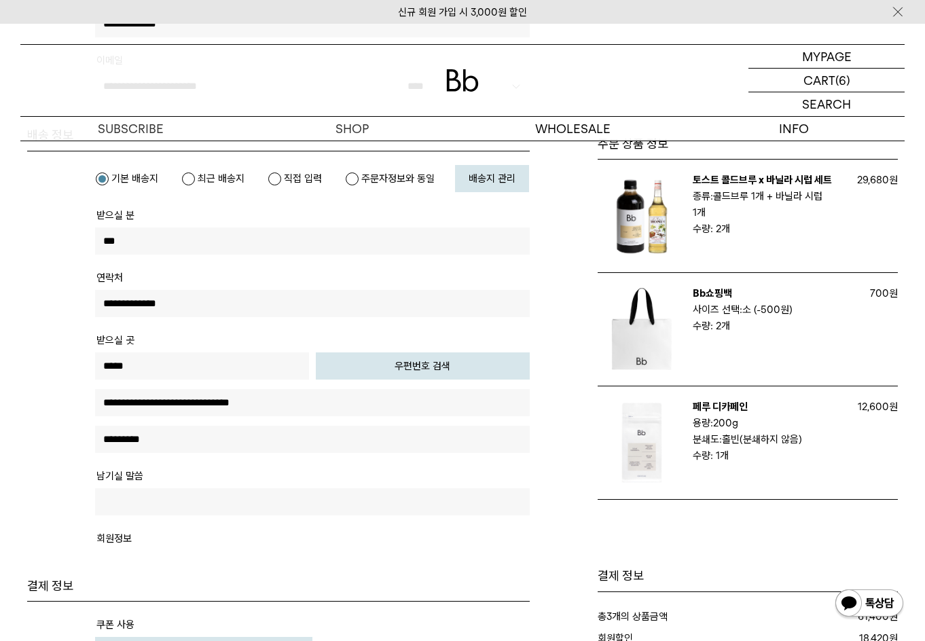
click at [236, 246] on input "***" at bounding box center [312, 240] width 434 height 27
click at [572, 408] on div "주문 상품 정보" at bounding box center [720, 428] width 355 height 1183
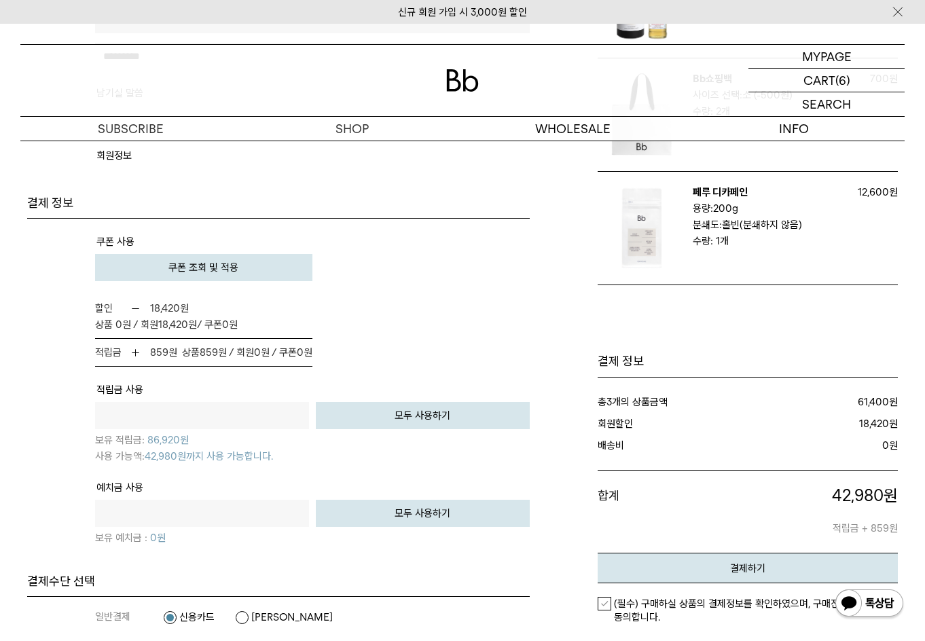
scroll to position [815, 0]
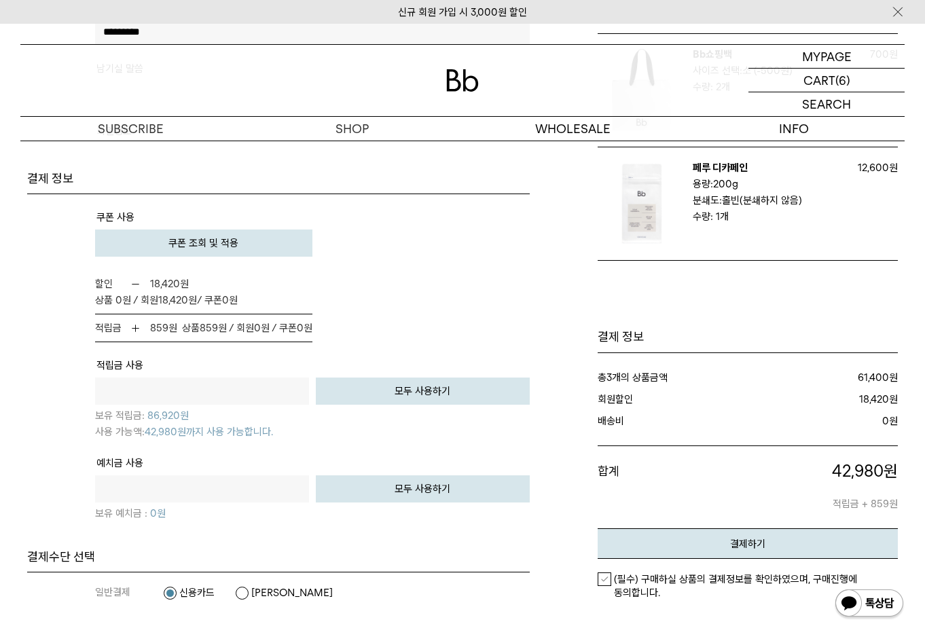
click at [234, 390] on input "text" at bounding box center [202, 390] width 214 height 27
type input "****"
click at [240, 454] on tr "예치금 사용 원 전액 사용하기 모두 사용하기 보유 예치금 : 0" at bounding box center [312, 494] width 434 height 81
click at [240, 486] on input "text" at bounding box center [202, 488] width 214 height 27
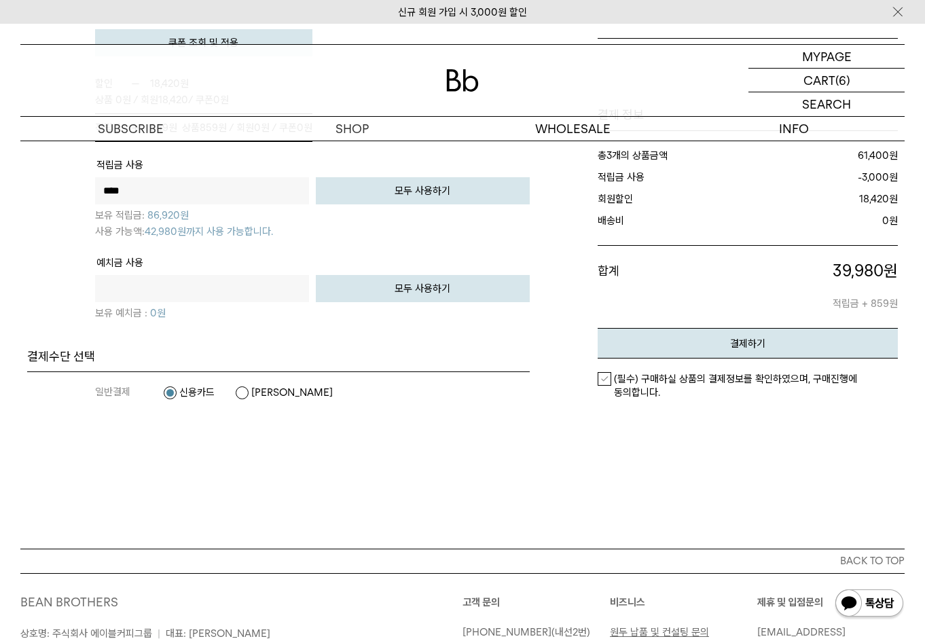
scroll to position [1018, 0]
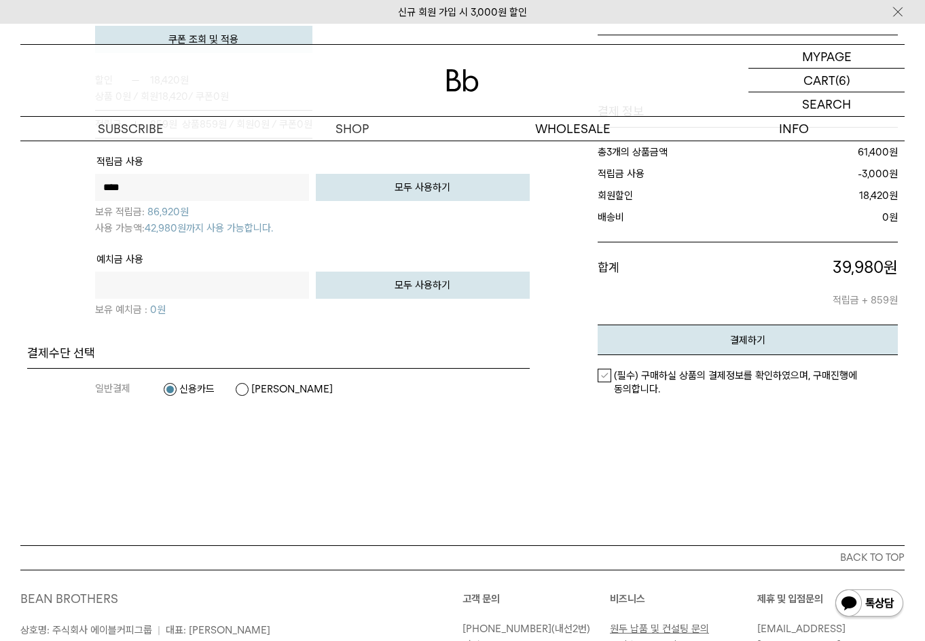
click at [614, 377] on em "(필수) 구매하실 상품의 결제정보를 확인하였으며, 구매진행에 동의합니다." at bounding box center [735, 382] width 243 height 26
click at [731, 341] on em "결제하기" at bounding box center [747, 340] width 35 height 12
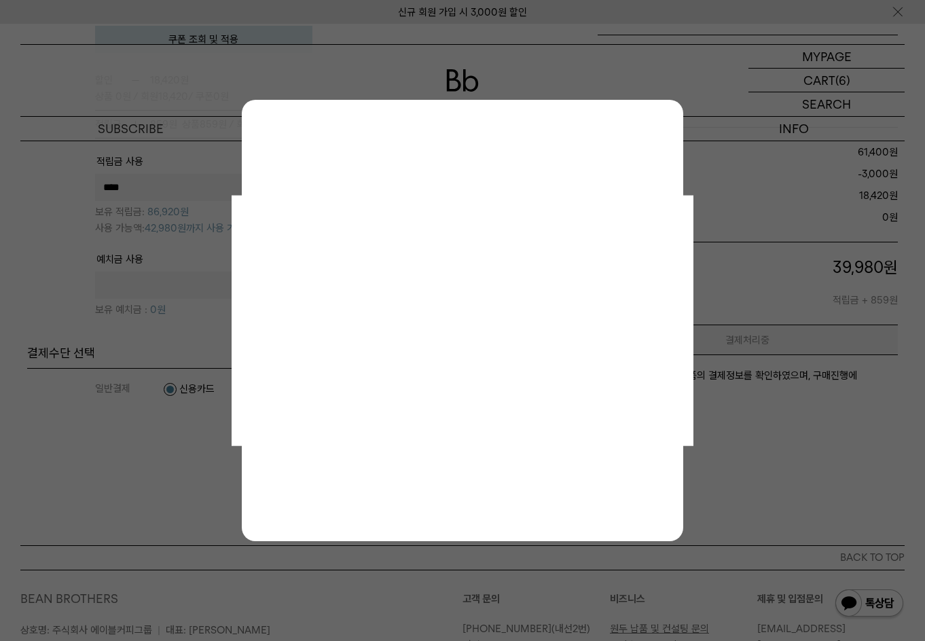
scroll to position [0, 0]
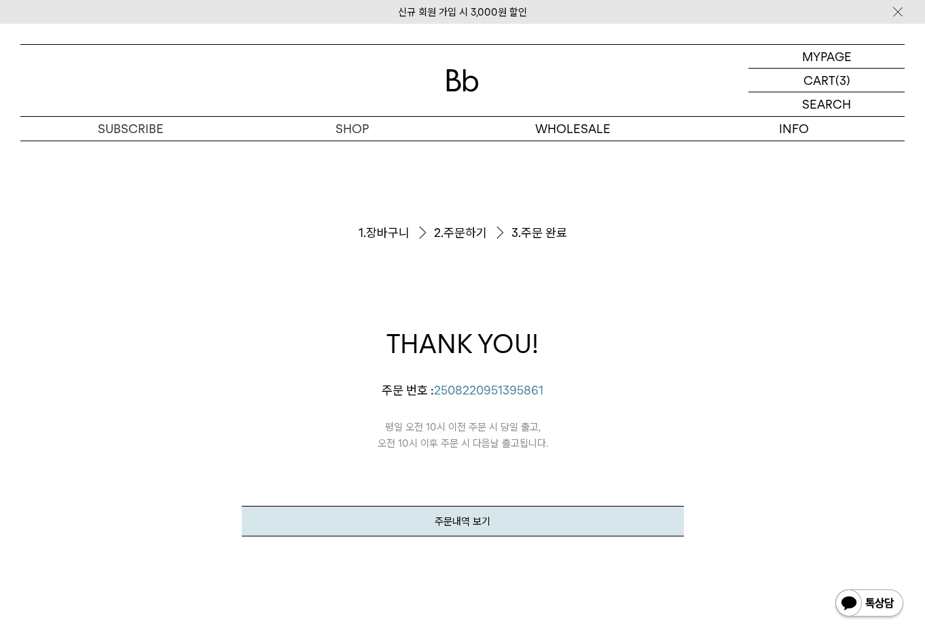
click at [793, 291] on div "주문서작성 / 결제 1. 장바구니 2. 주문하기 3. 주문 완료 THANK YOU! [PERSON_NAME]의 [PERSON_NAME]이 정상…" at bounding box center [462, 407] width 884 height 532
